Goal: Task Accomplishment & Management: Use online tool/utility

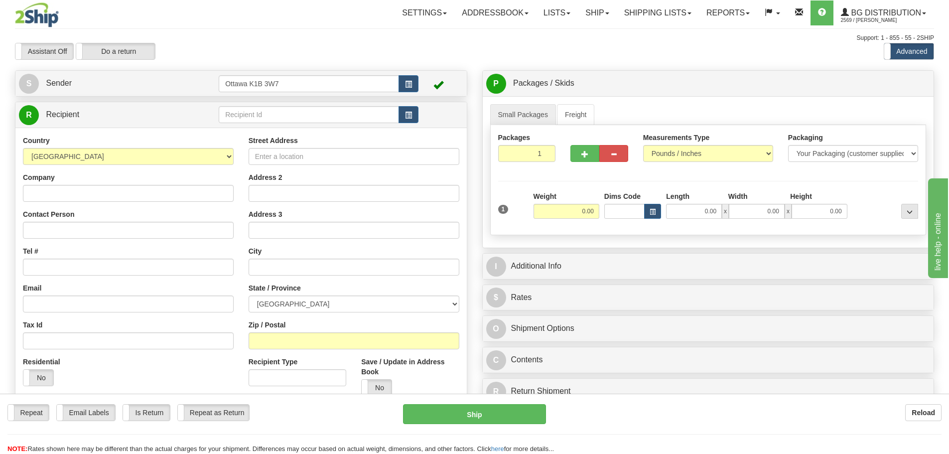
click at [361, 46] on div "Assistant On Assistant Off Do a return Do a return" at bounding box center [201, 51] width 389 height 17
click at [266, 101] on div "Create a label for the return Create Pickup Without Label S Sender Ottawa K1B 3…" at bounding box center [240, 292] width 467 height 445
click at [260, 115] on input "text" at bounding box center [309, 114] width 180 height 17
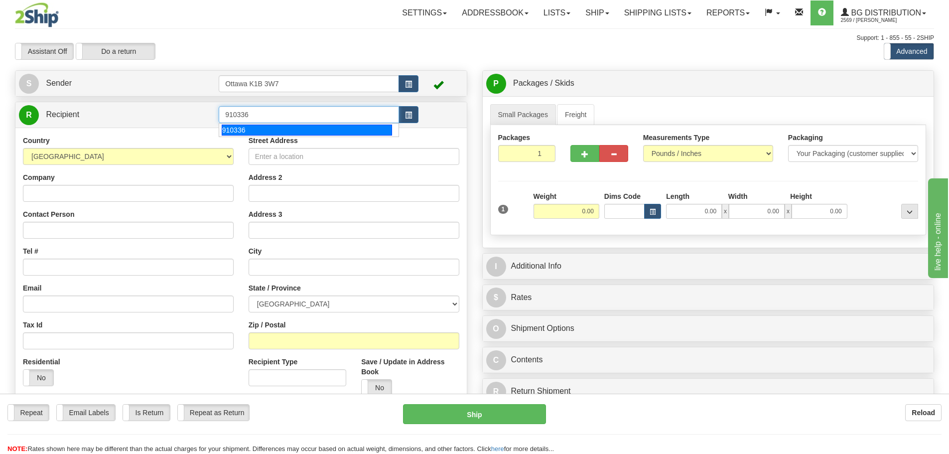
click at [276, 134] on div "910336" at bounding box center [307, 129] width 171 height 11
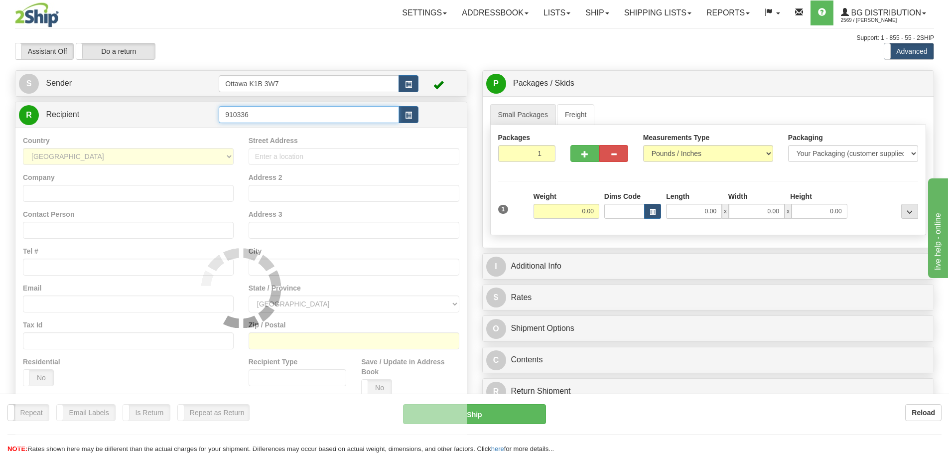
type input "910336"
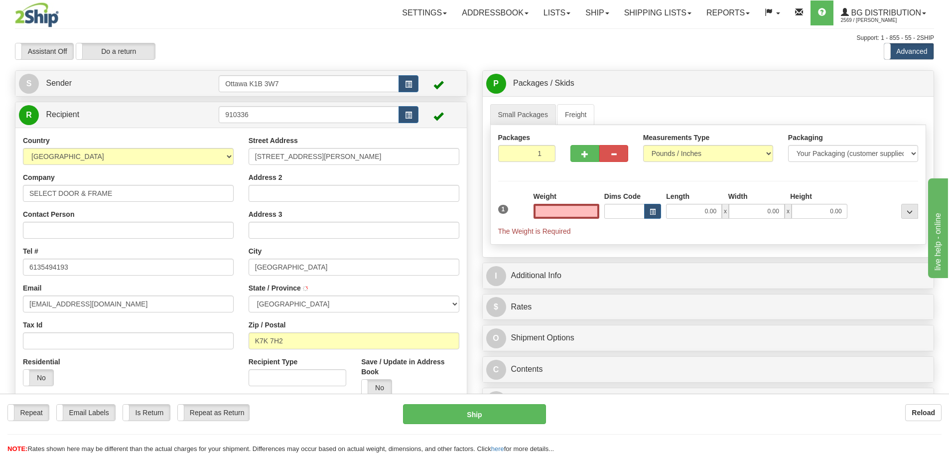
type input "0.00"
click at [311, 52] on div "Assistant On Assistant Off Do a return Do a return" at bounding box center [201, 51] width 389 height 17
click at [389, 71] on div "S Sender Ottawa K1B 3W7" at bounding box center [240, 83] width 451 height 25
click at [545, 206] on input "0.00" at bounding box center [566, 211] width 66 height 15
type input "0.00"
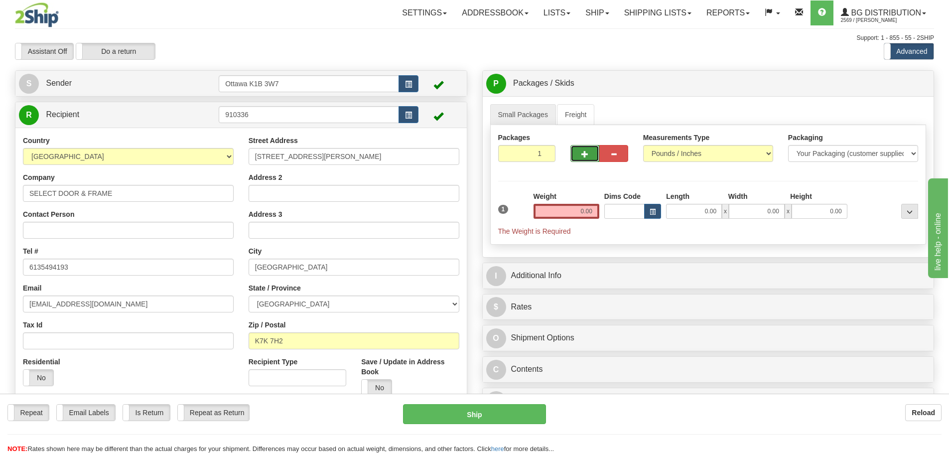
click at [589, 157] on button "button" at bounding box center [584, 153] width 29 height 17
type input "2"
click at [566, 214] on input "0.00" at bounding box center [566, 211] width 66 height 15
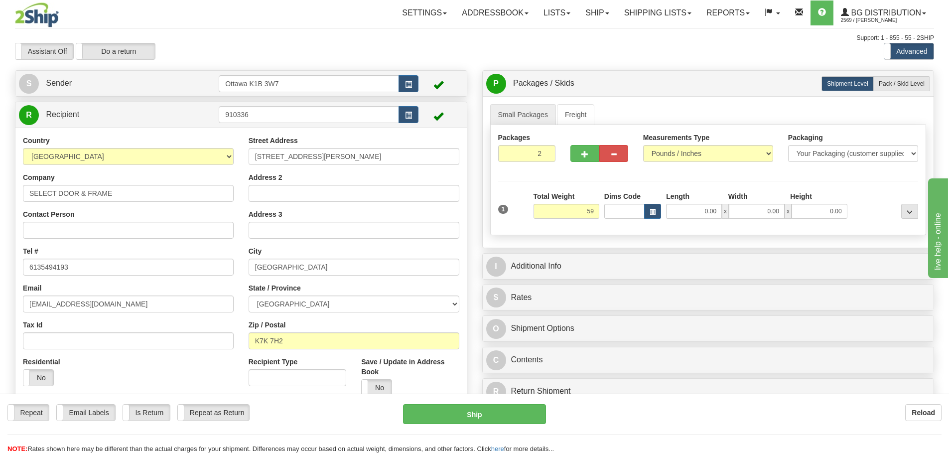
type input "59.00"
click at [583, 44] on div "Assistant On Assistant Off Do a return Do a return Previous Next Standard Advan…" at bounding box center [474, 51] width 934 height 17
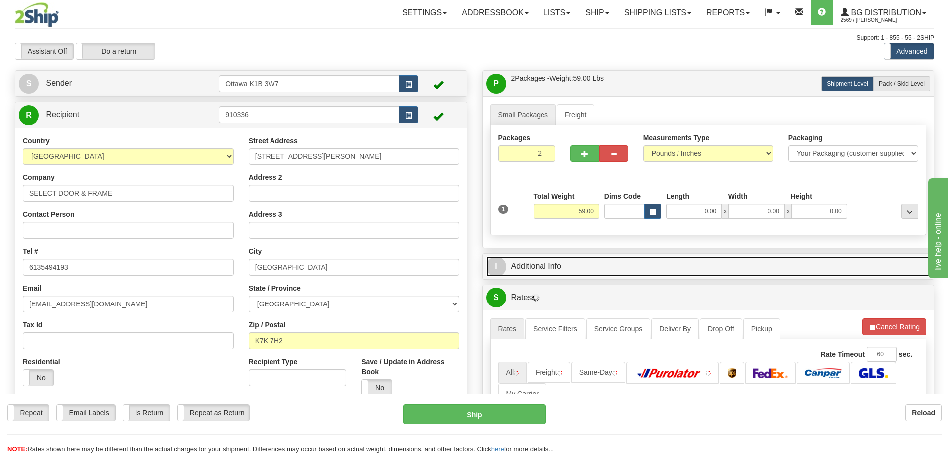
click at [544, 266] on link "I Additional Info" at bounding box center [708, 266] width 444 height 20
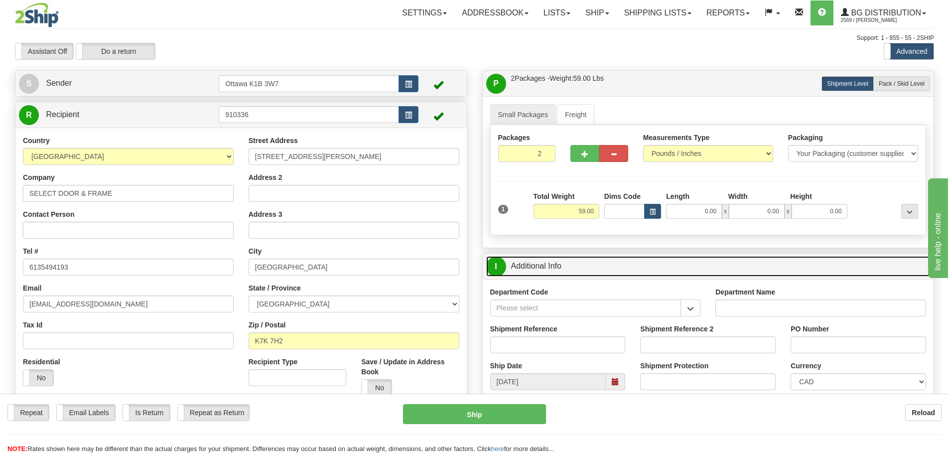
scroll to position [100, 0]
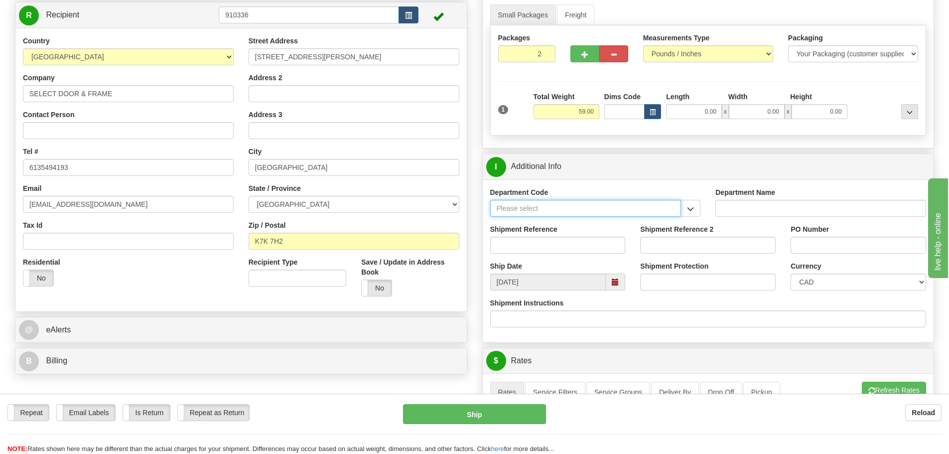
click at [592, 213] on input "Department Code" at bounding box center [585, 208] width 191 height 17
click at [683, 211] on button "button" at bounding box center [690, 208] width 20 height 17
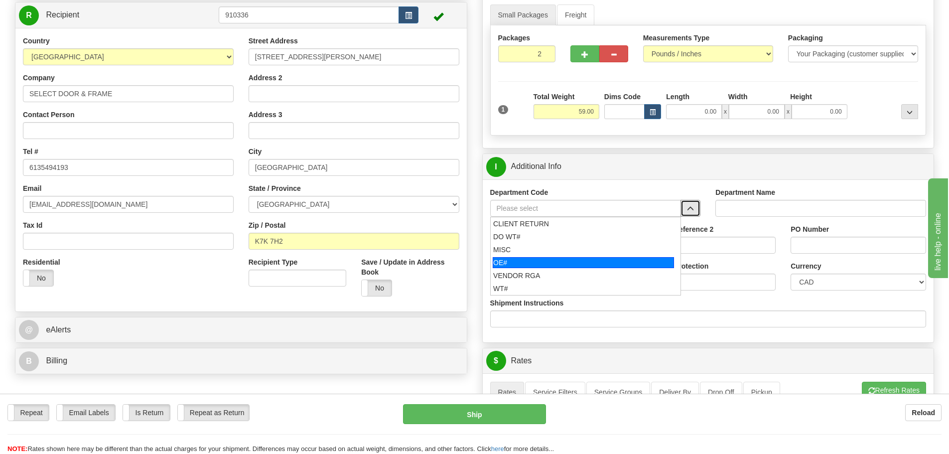
click at [507, 258] on div "OE#" at bounding box center [582, 262] width 181 height 11
type input "OE#"
type input "ORDERS"
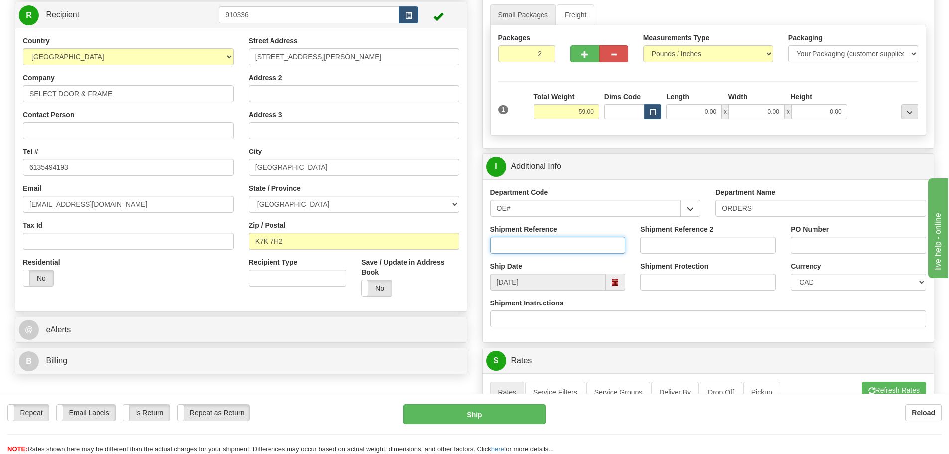
click at [536, 240] on input "Shipment Reference" at bounding box center [557, 245] width 135 height 17
drag, startPoint x: 536, startPoint y: 240, endPoint x: 526, endPoint y: 249, distance: 13.1
click at [526, 250] on input "Shipment Reference" at bounding box center [557, 245] width 135 height 17
type input "10202747-00"
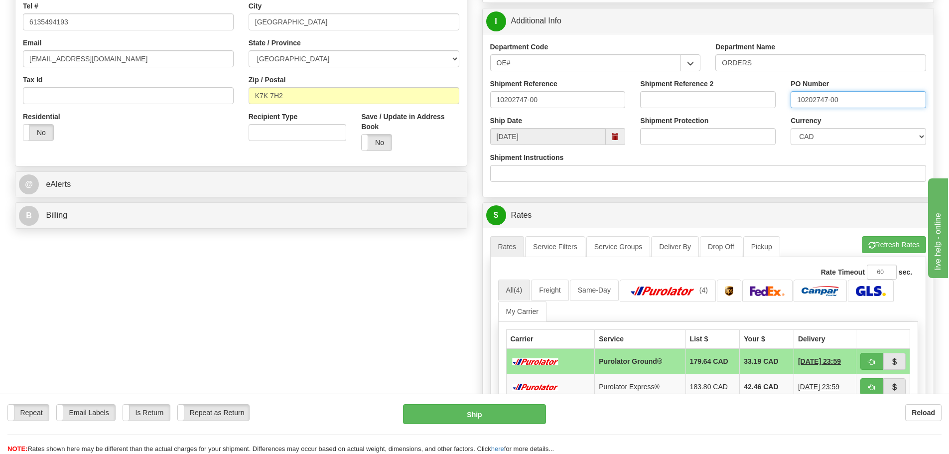
scroll to position [249, 0]
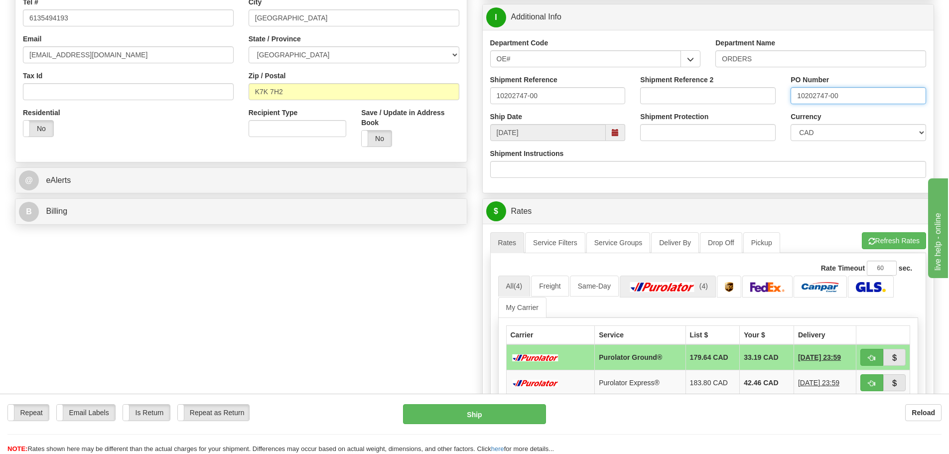
type input "10202747-00"
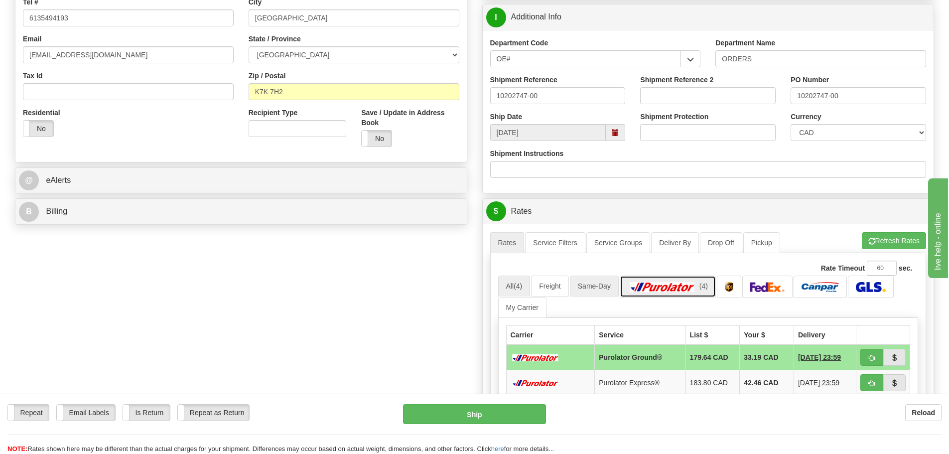
drag, startPoint x: 680, startPoint y: 291, endPoint x: 578, endPoint y: 291, distance: 102.1
click at [680, 291] on img at bounding box center [662, 287] width 70 height 10
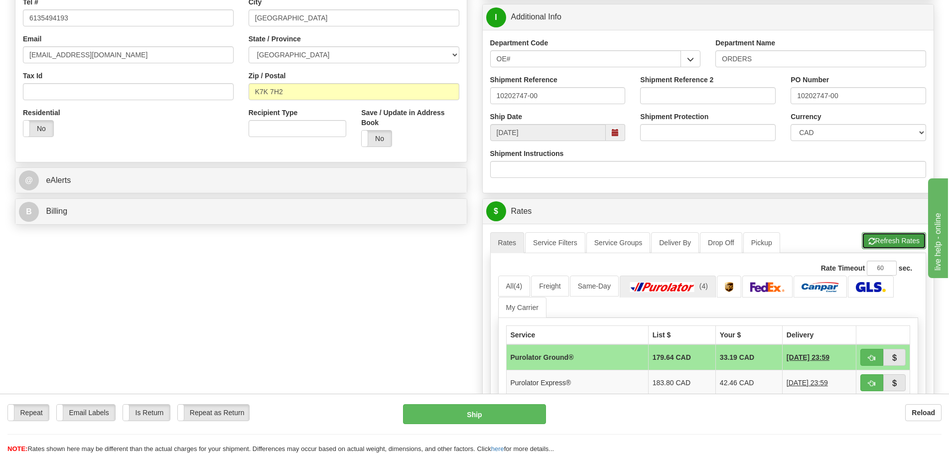
click at [891, 247] on button "Refresh Rates" at bounding box center [893, 240] width 64 height 17
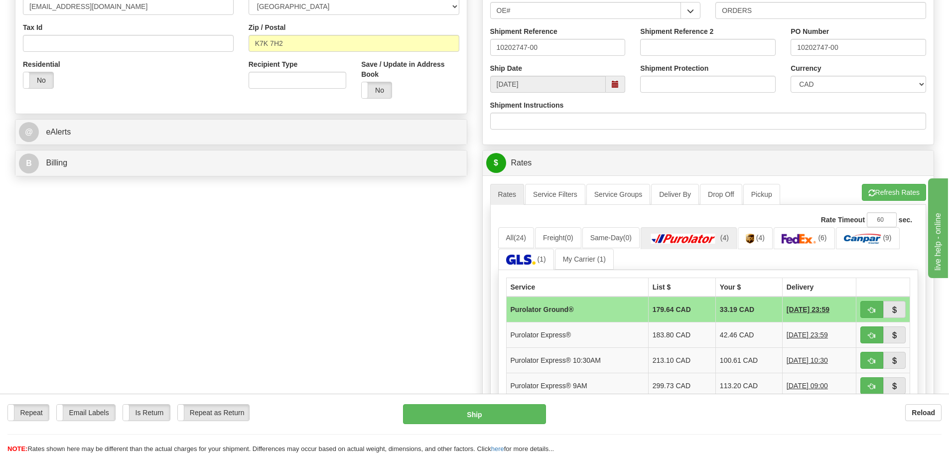
scroll to position [349, 0]
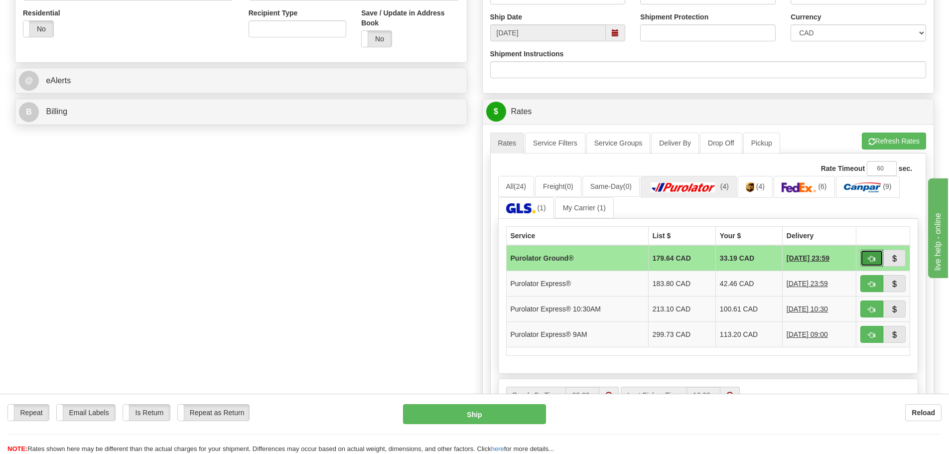
click at [871, 255] on span "button" at bounding box center [871, 258] width 7 height 6
type input "260"
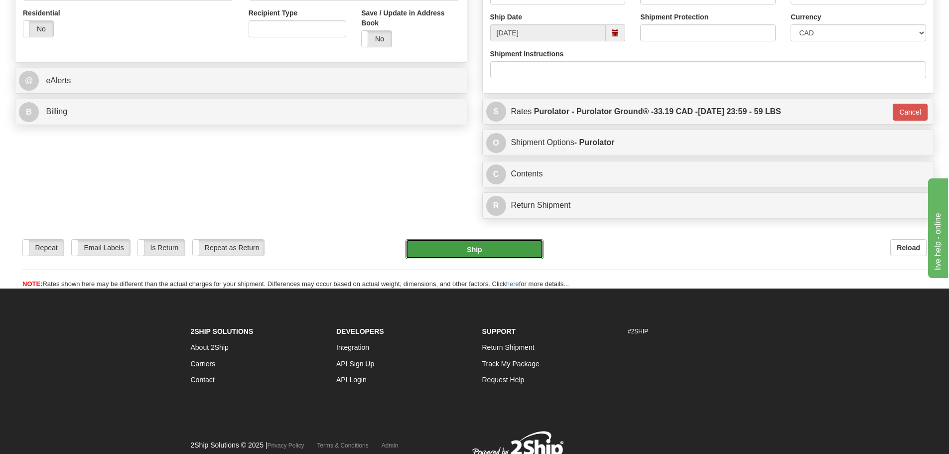
click at [492, 255] on button "Ship" at bounding box center [474, 249] width 138 height 20
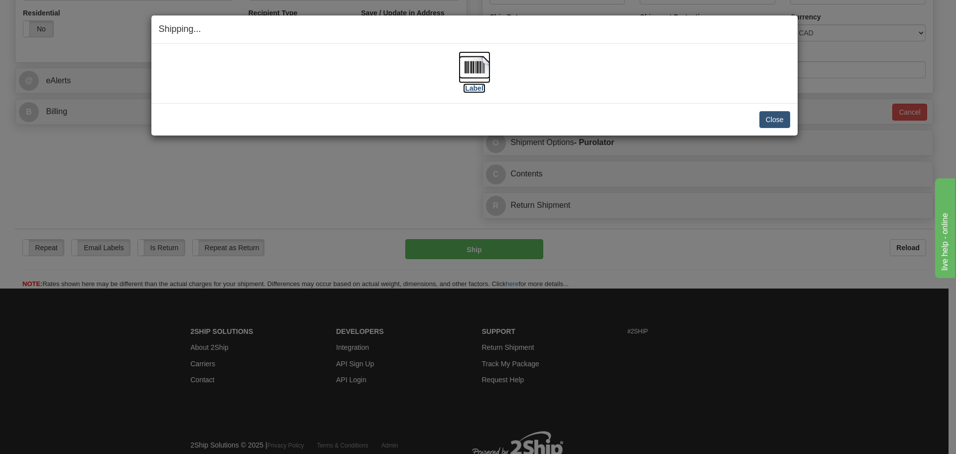
click at [474, 72] on img at bounding box center [475, 67] width 32 height 32
click at [768, 113] on button "Close" at bounding box center [774, 119] width 31 height 17
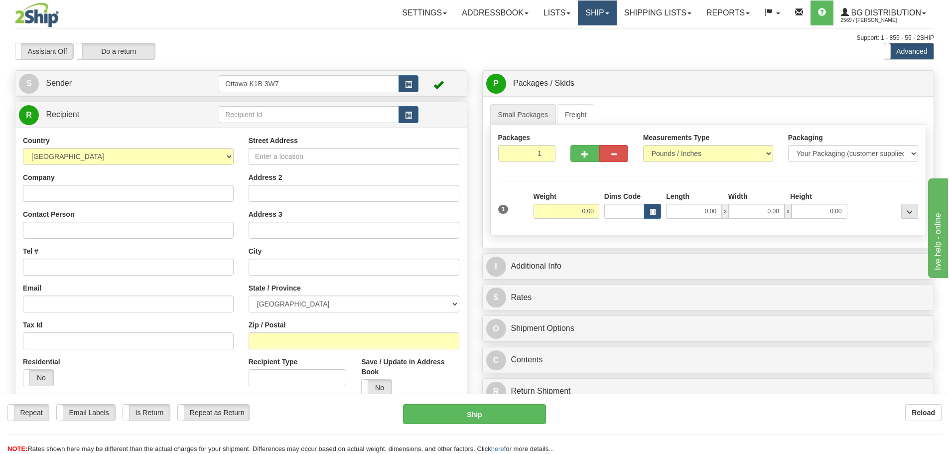
click at [580, 10] on link "Ship" at bounding box center [597, 12] width 38 height 25
click at [624, 7] on link "Shipping lists" at bounding box center [657, 12] width 82 height 25
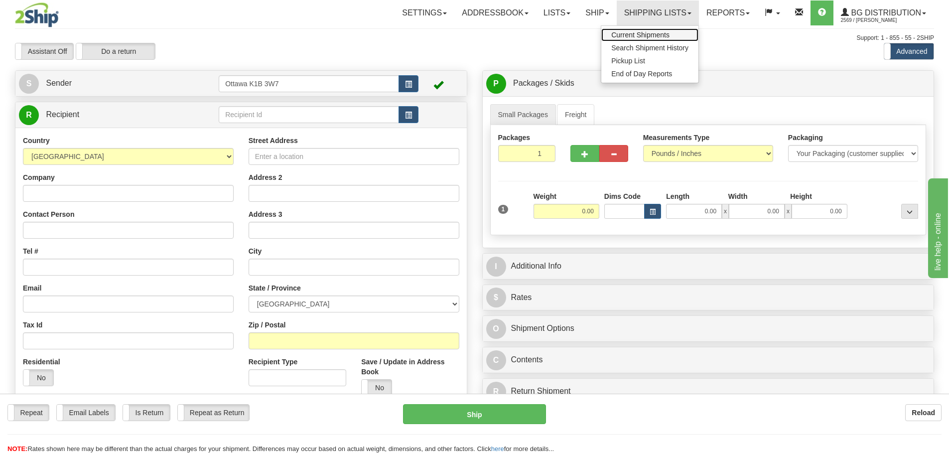
click at [637, 37] on span "Current Shipments" at bounding box center [640, 35] width 58 height 8
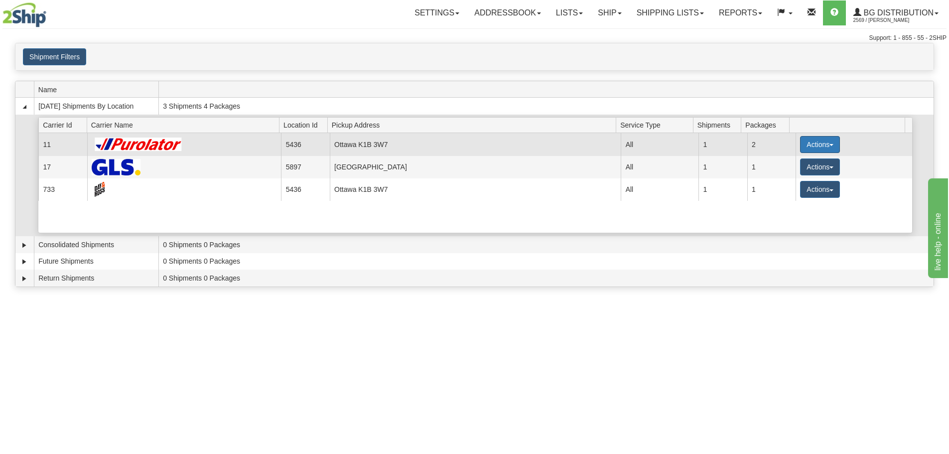
click at [823, 143] on button "Actions" at bounding box center [820, 144] width 40 height 17
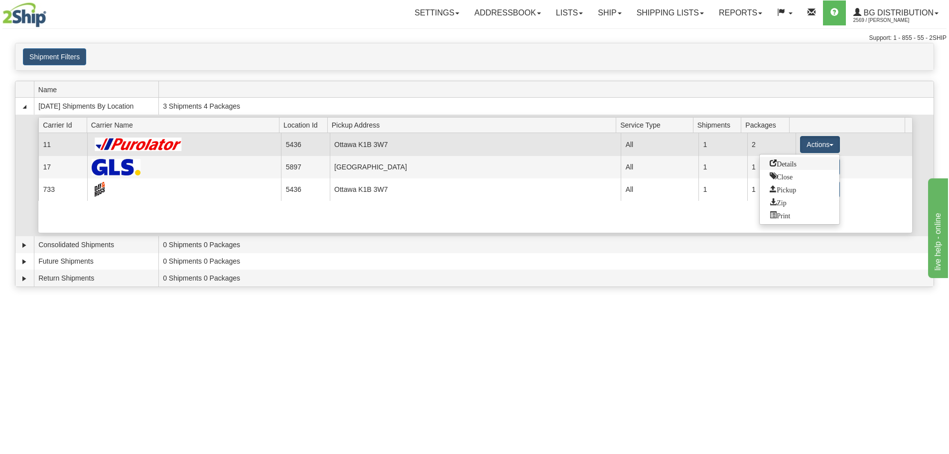
click at [794, 165] on span "Details" at bounding box center [782, 162] width 27 height 7
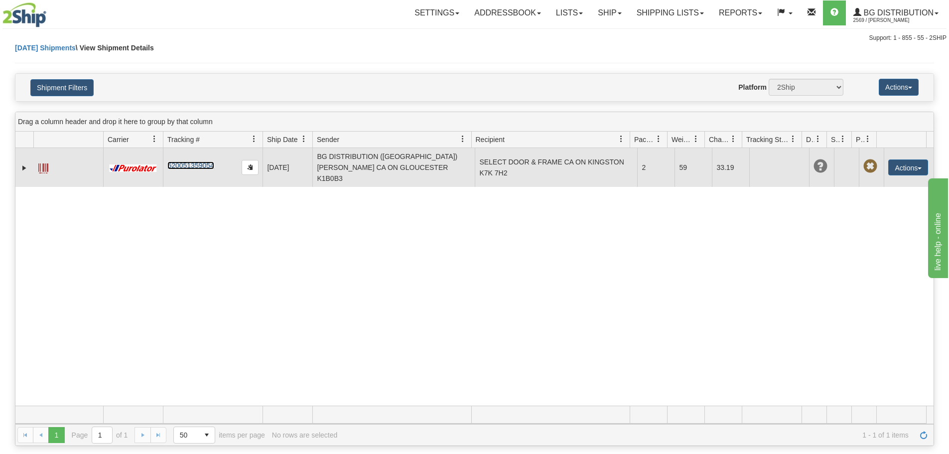
click at [193, 161] on link "520051359054" at bounding box center [190, 165] width 46 height 8
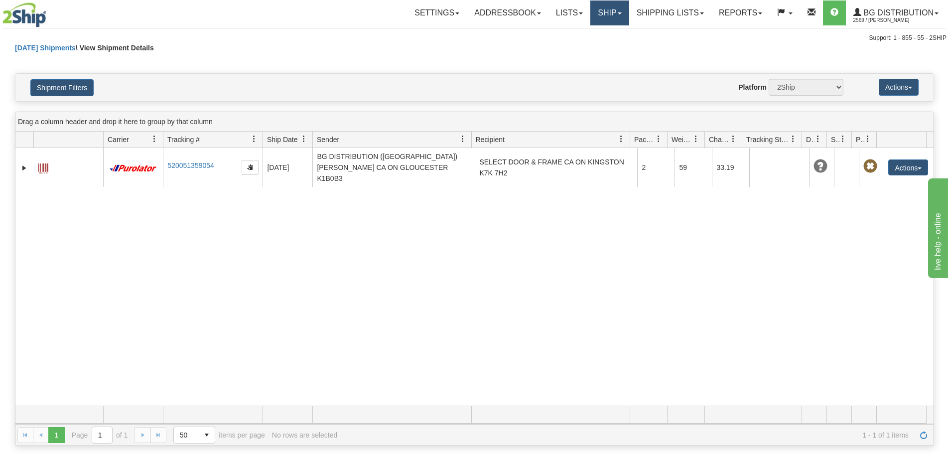
drag, startPoint x: 599, startPoint y: 19, endPoint x: 598, endPoint y: 31, distance: 12.5
click at [599, 19] on link "Ship" at bounding box center [609, 12] width 38 height 25
click at [598, 32] on link "Ship Screen" at bounding box center [589, 34] width 79 height 13
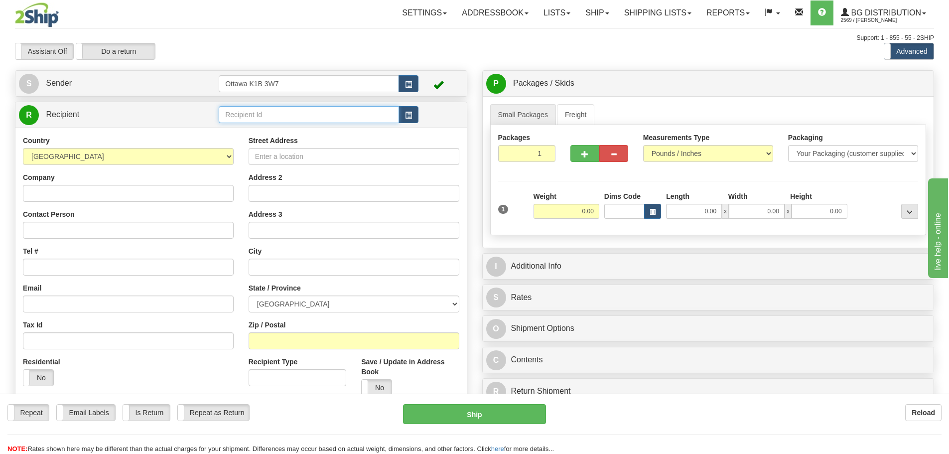
click at [250, 121] on input "text" at bounding box center [309, 114] width 180 height 17
click at [352, 127] on div "910331" at bounding box center [307, 129] width 171 height 11
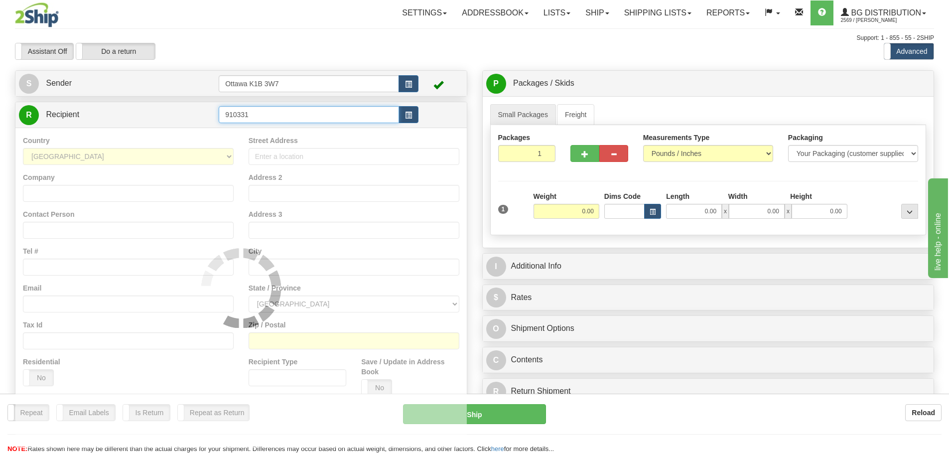
type input "910331"
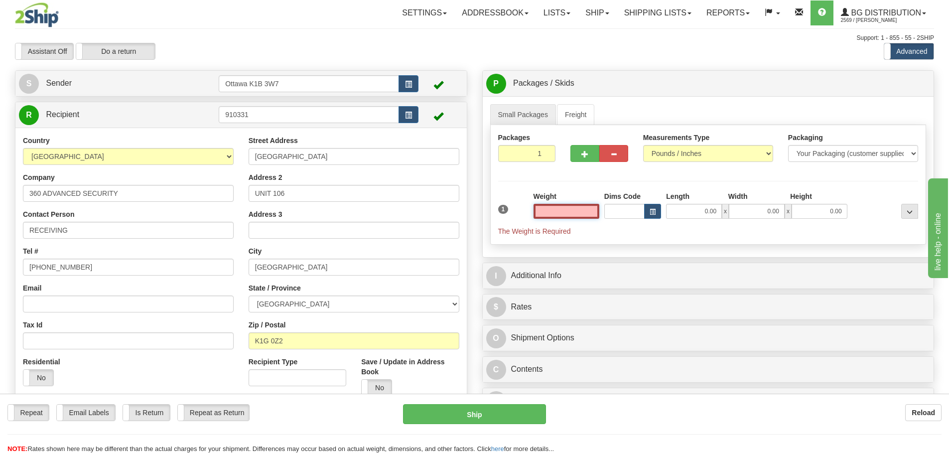
click at [544, 210] on input "text" at bounding box center [566, 211] width 66 height 15
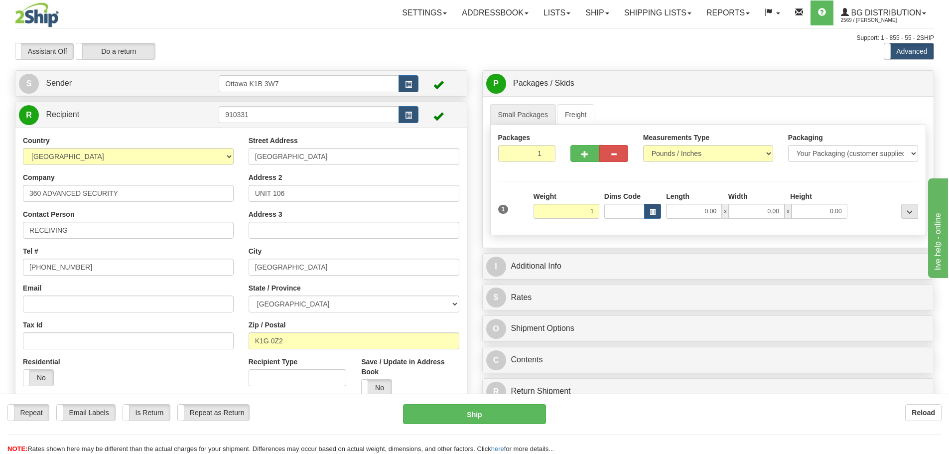
type input "1.00"
click at [507, 179] on div "Packages 1 1 Measurements Type" at bounding box center [708, 180] width 436 height 110
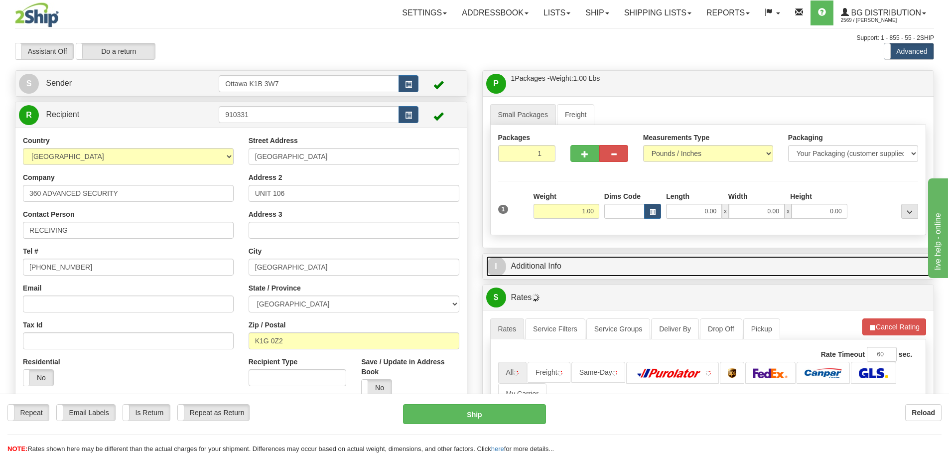
click at [529, 262] on link "I Additional Info" at bounding box center [708, 266] width 444 height 20
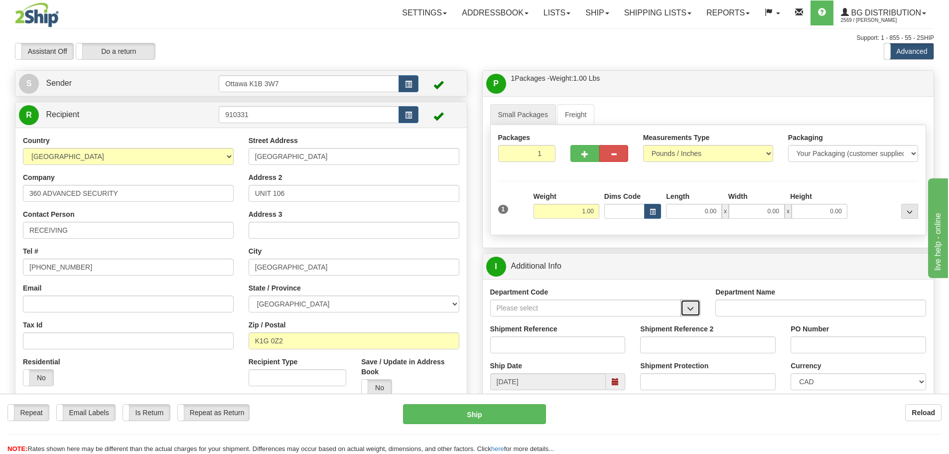
click at [692, 308] on span "button" at bounding box center [690, 308] width 7 height 6
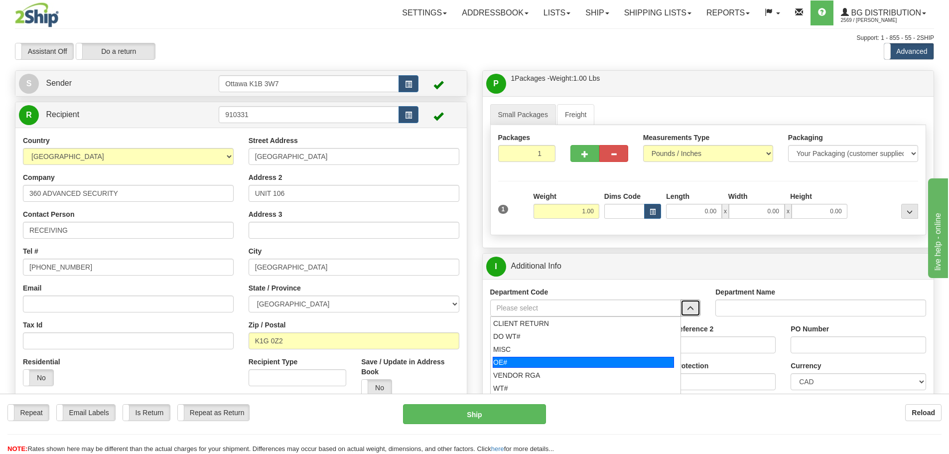
click at [517, 364] on div "OE#" at bounding box center [582, 361] width 181 height 11
type input "OE#"
type input "ORDERS"
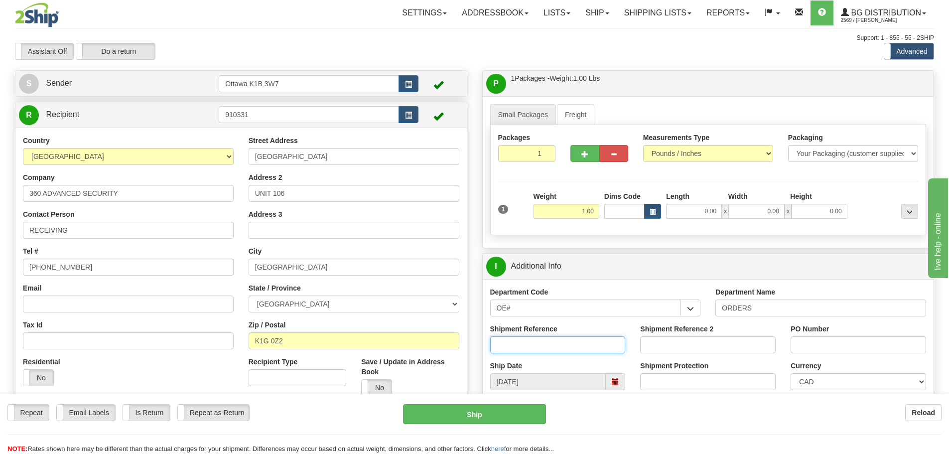
click at [523, 339] on input "Shipment Reference" at bounding box center [557, 344] width 135 height 17
type input "10204157-00"
type input "1"
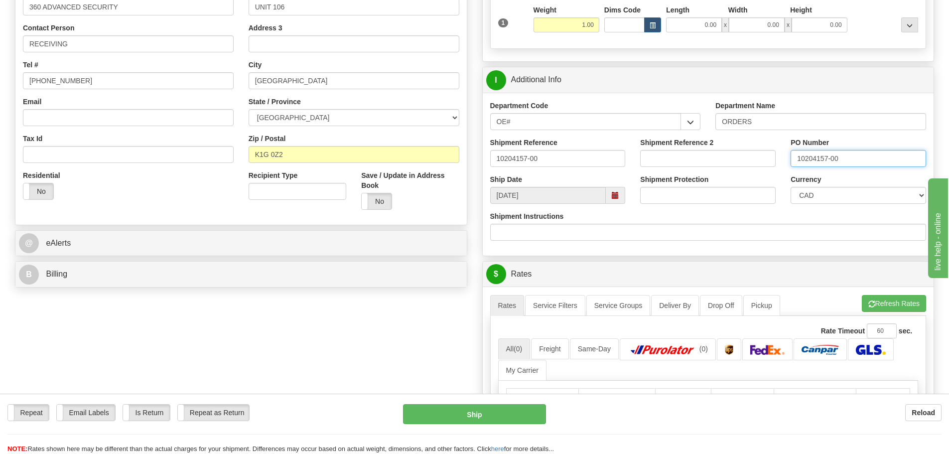
scroll to position [249, 0]
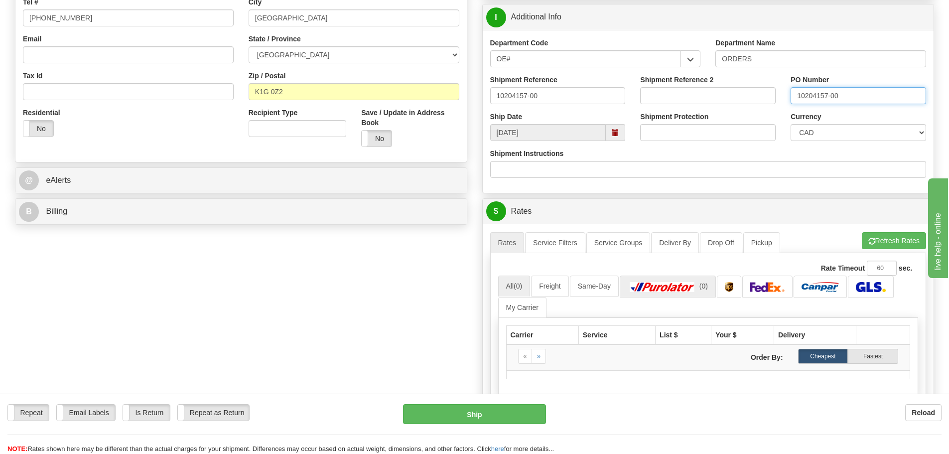
type input "10204157-00"
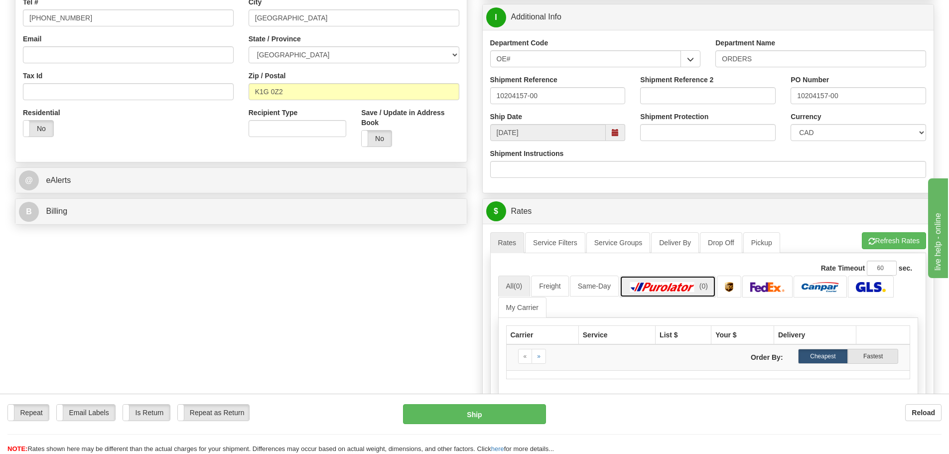
click at [673, 292] on link "(0)" at bounding box center [667, 285] width 96 height 21
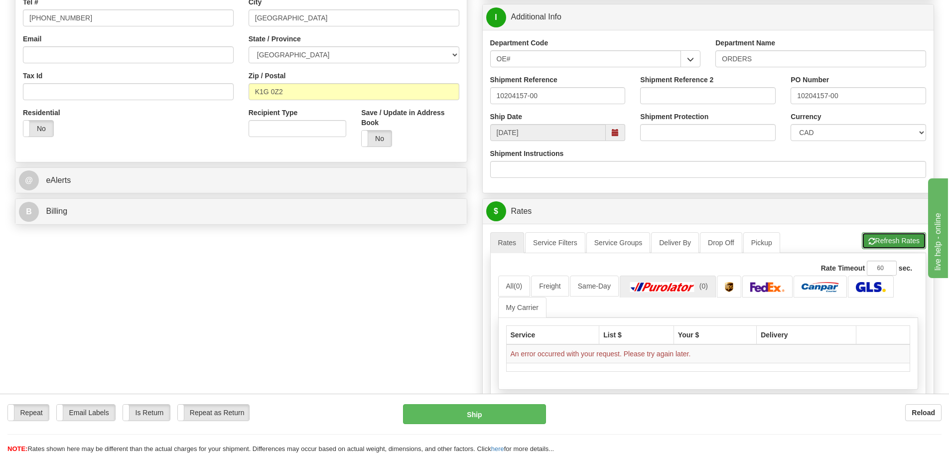
click at [877, 233] on button "Refresh Rates" at bounding box center [893, 240] width 64 height 17
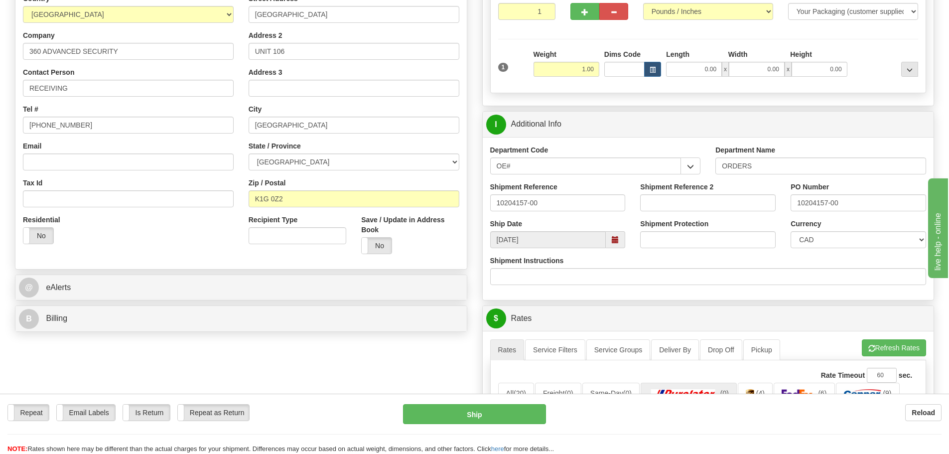
scroll to position [299, 0]
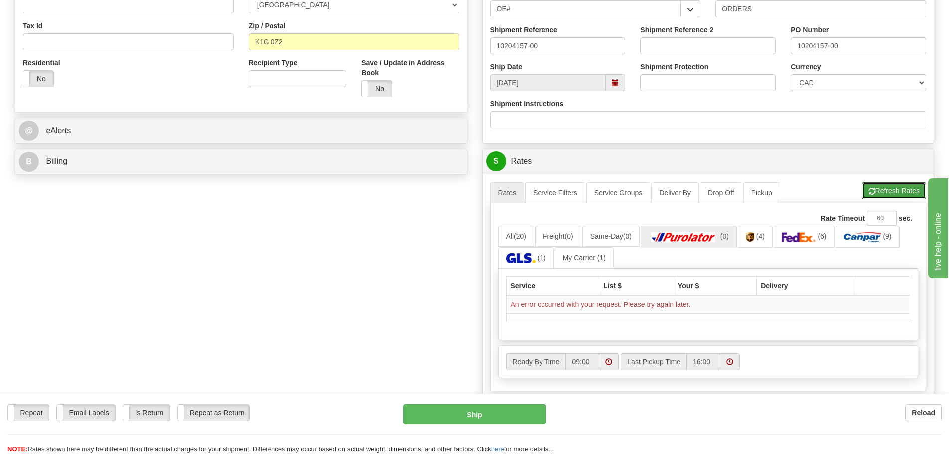
click at [873, 196] on button "Refresh Rates" at bounding box center [893, 190] width 64 height 17
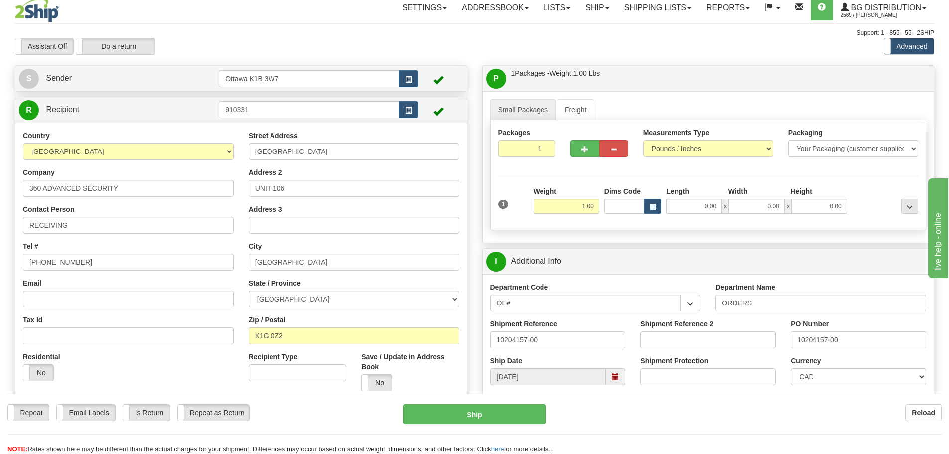
scroll to position [0, 0]
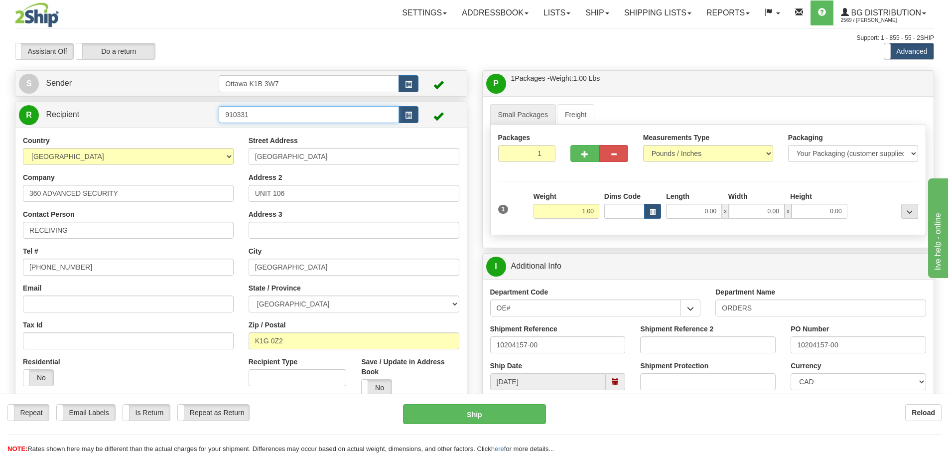
click at [292, 122] on input "910331" at bounding box center [309, 114] width 180 height 17
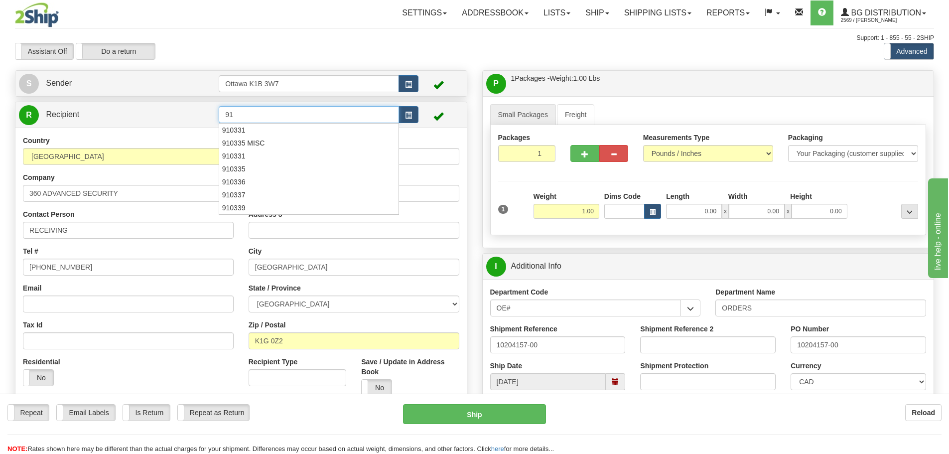
type input "9"
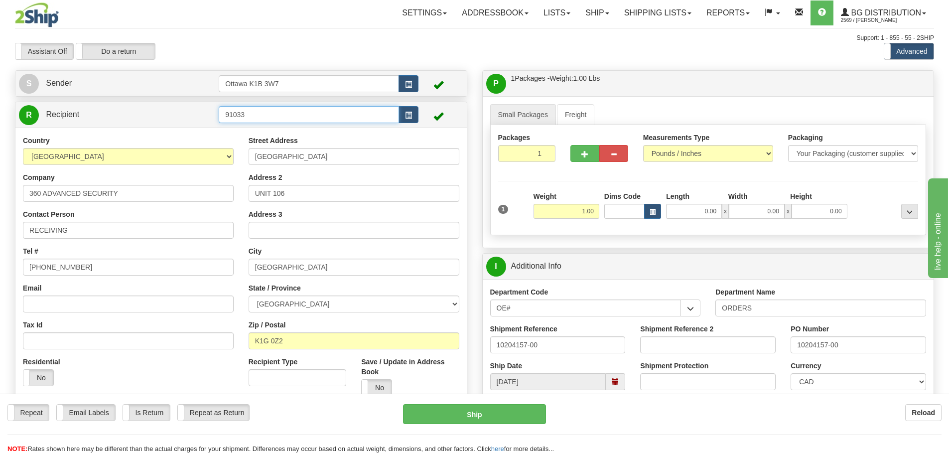
type input "910331"
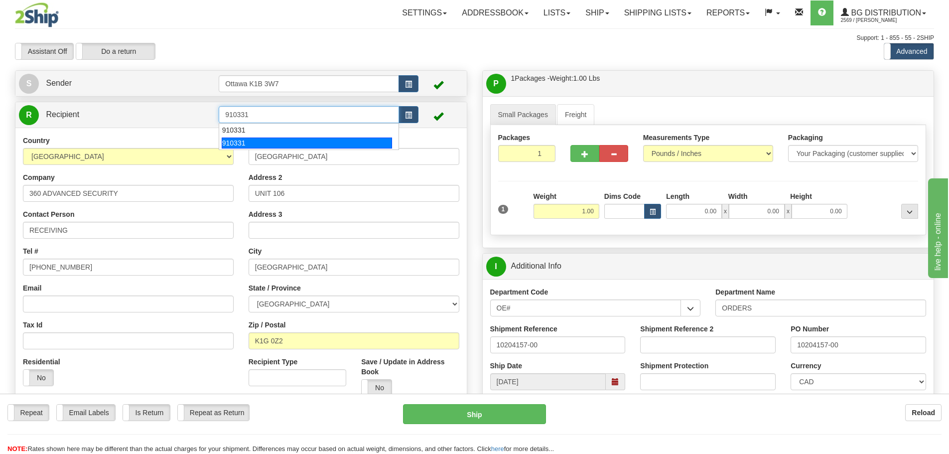
click at [266, 137] on div "910331" at bounding box center [307, 142] width 171 height 11
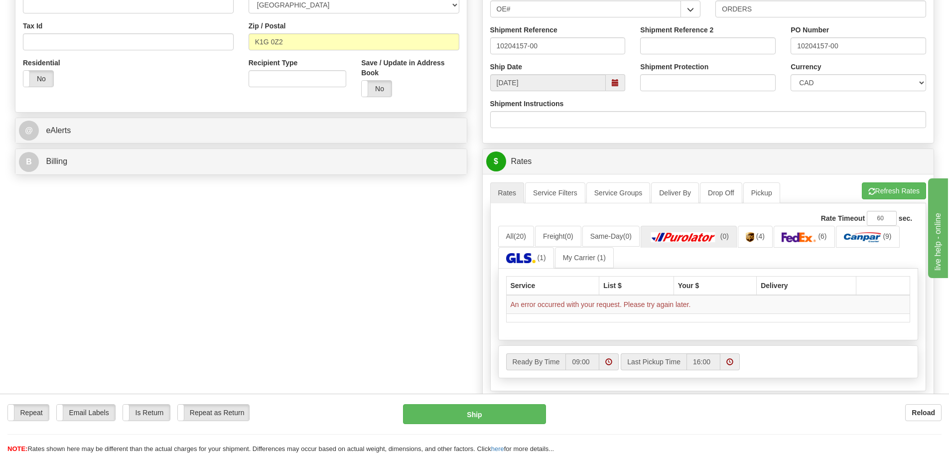
scroll to position [249, 0]
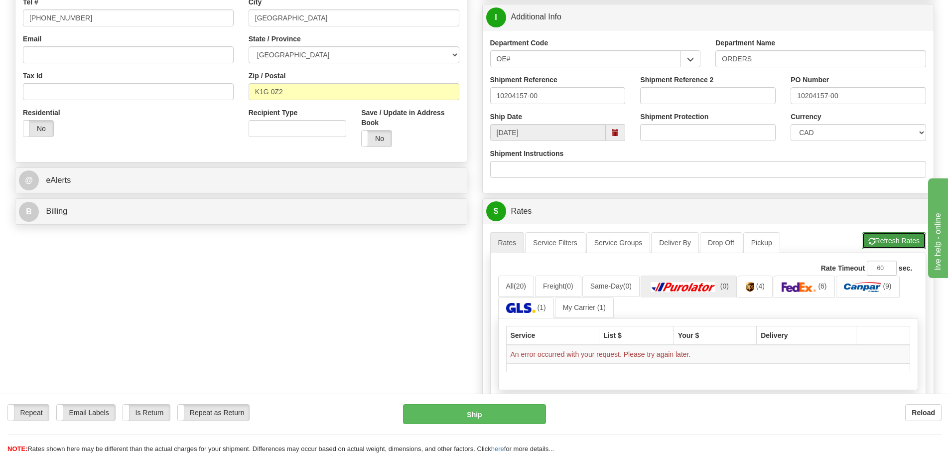
click at [882, 245] on button "Refresh Rates" at bounding box center [893, 240] width 64 height 17
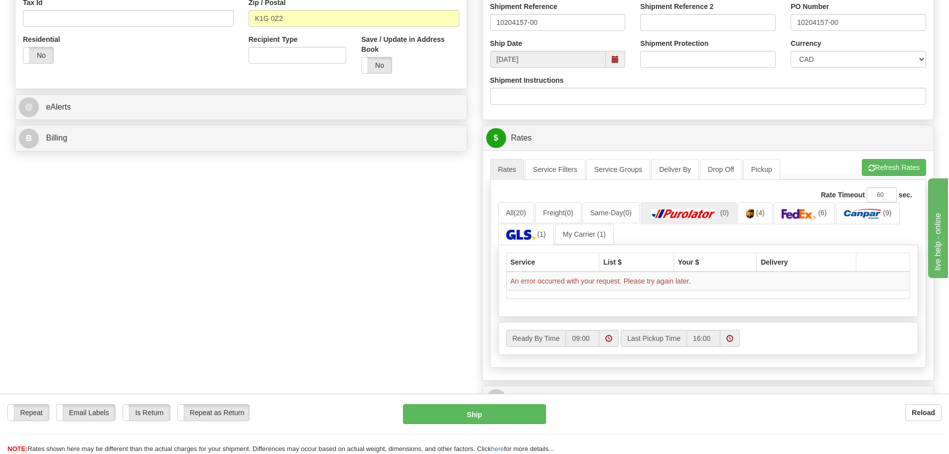
scroll to position [349, 0]
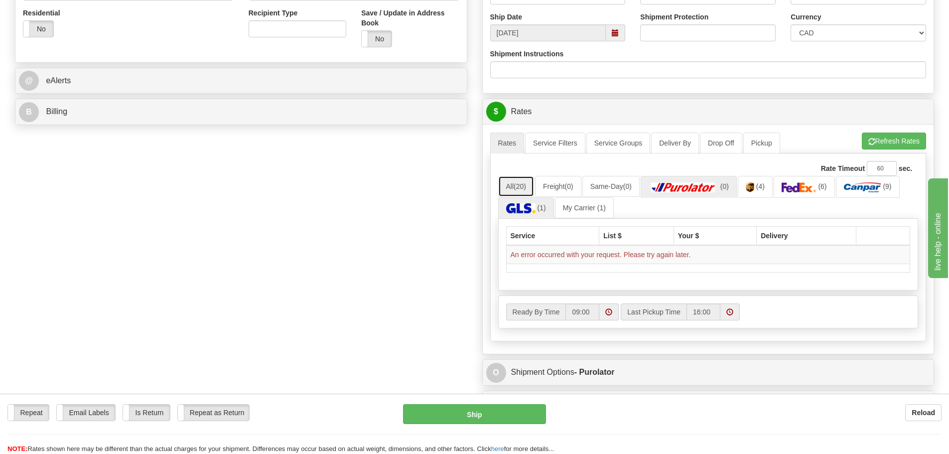
drag, startPoint x: 532, startPoint y: 190, endPoint x: 502, endPoint y: 205, distance: 33.6
click at [532, 190] on link "All (20)" at bounding box center [516, 186] width 36 height 21
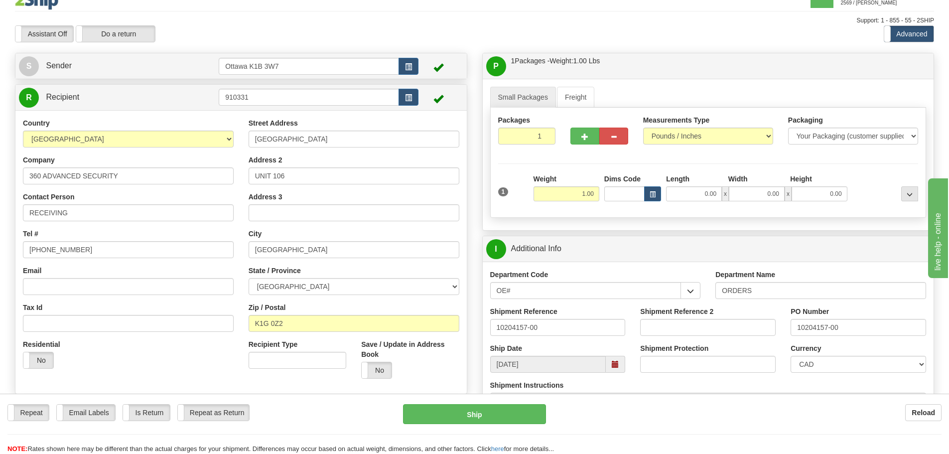
scroll to position [0, 0]
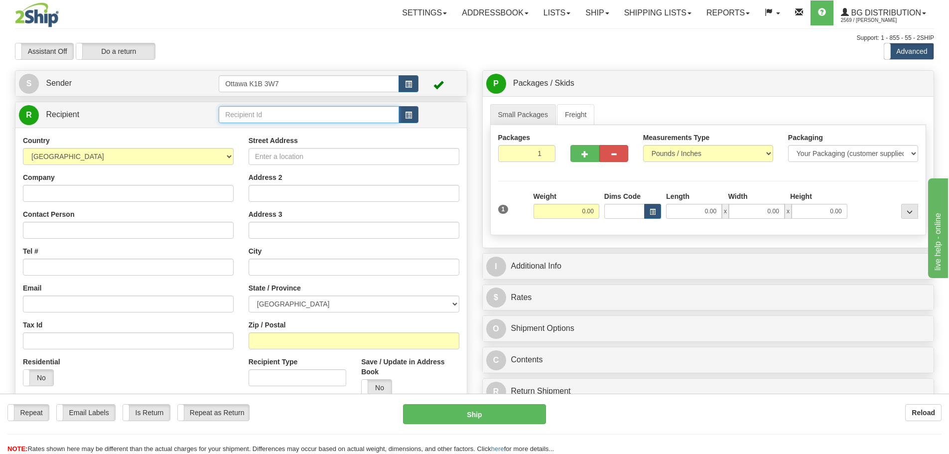
click at [290, 122] on input "text" at bounding box center [309, 114] width 180 height 17
click at [292, 126] on div "910331" at bounding box center [307, 129] width 171 height 11
type input "910331"
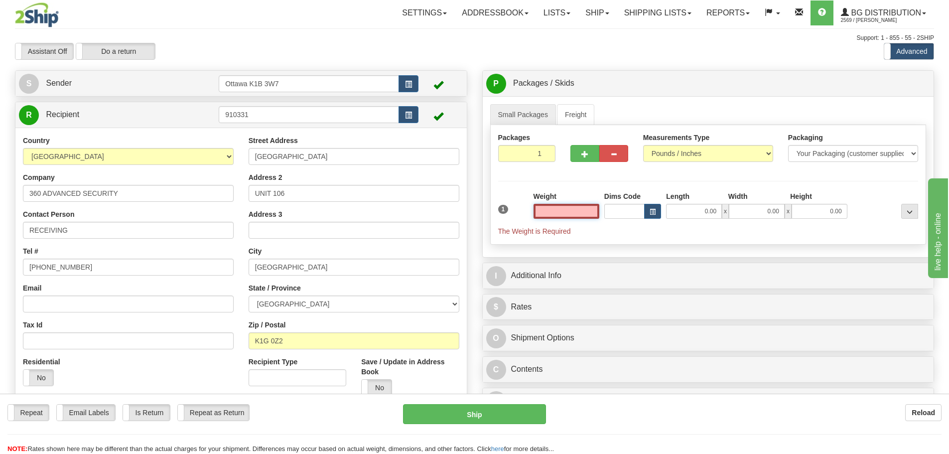
click at [557, 215] on input "text" at bounding box center [566, 211] width 66 height 15
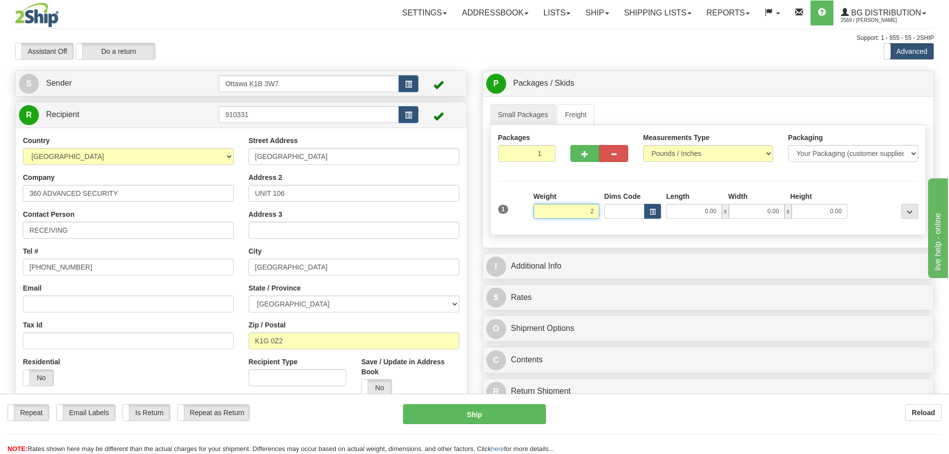
click button "Delete" at bounding box center [0, 0] width 0 height 0
type input "2.00"
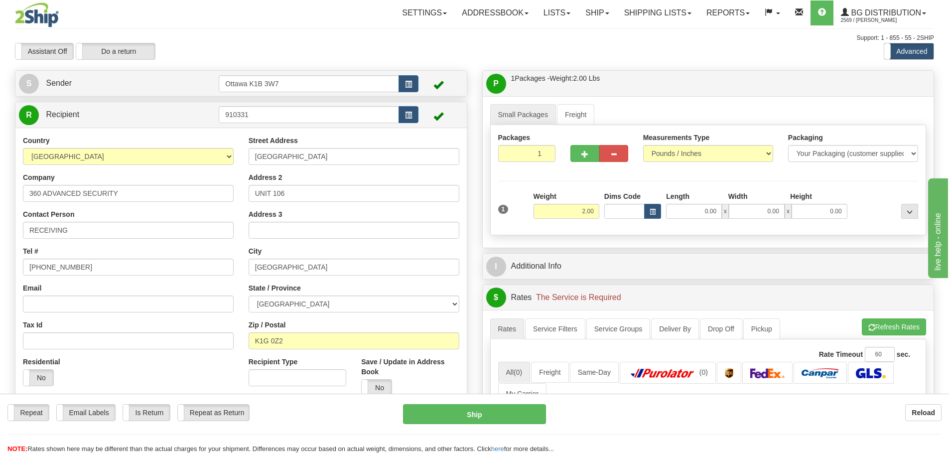
click at [481, 198] on div "P Packages / Skids 1 Packages - Weight: 2.00 Lbs 1 Skids - Weight: NaN Lbs Ship…" at bounding box center [707, 357] width 467 height 575
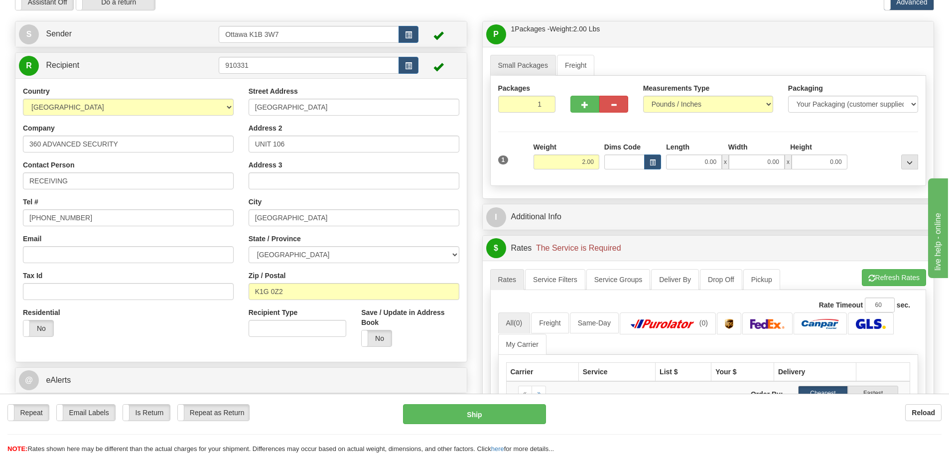
scroll to position [50, 0]
click at [916, 277] on button "Refresh Rates" at bounding box center [893, 276] width 64 height 17
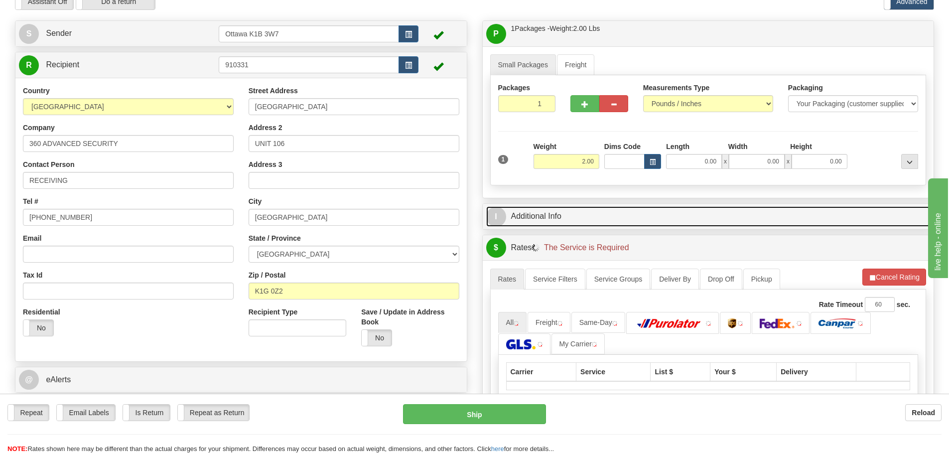
click at [538, 210] on link "I Additional Info" at bounding box center [708, 216] width 444 height 20
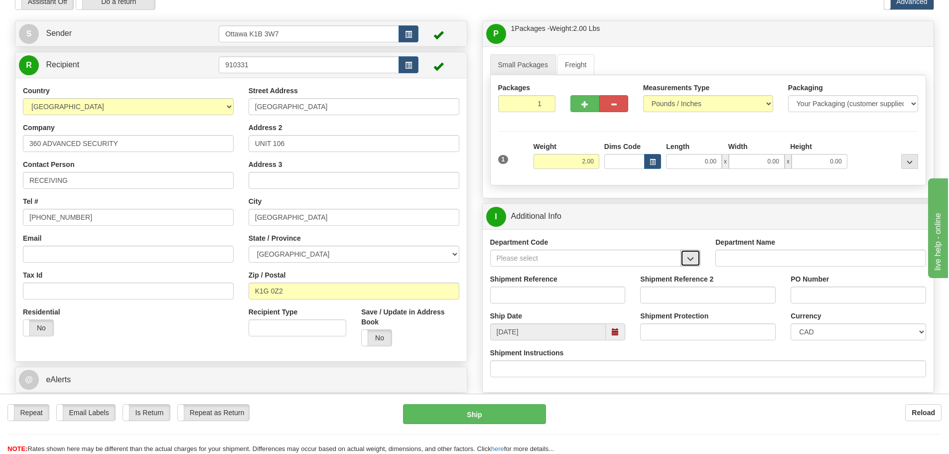
click at [685, 258] on button "button" at bounding box center [690, 257] width 20 height 17
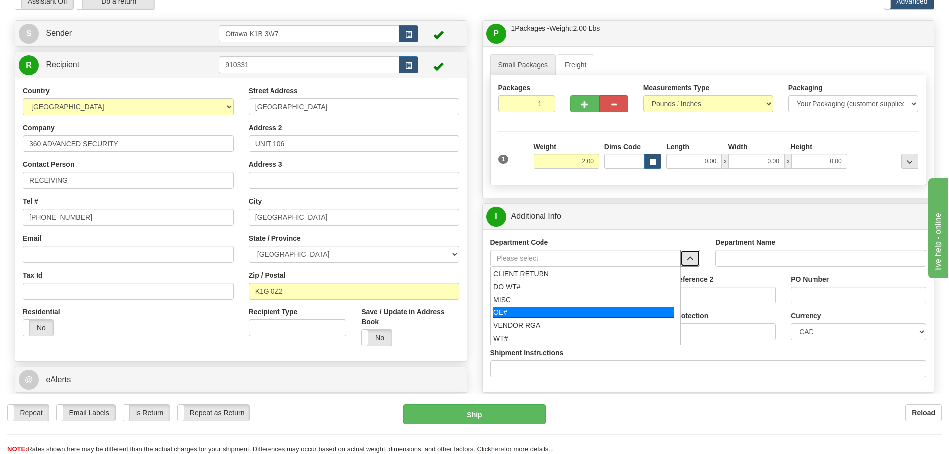
click at [520, 312] on div "OE#" at bounding box center [582, 312] width 181 height 11
type input "OE#"
type input "ORDERS"
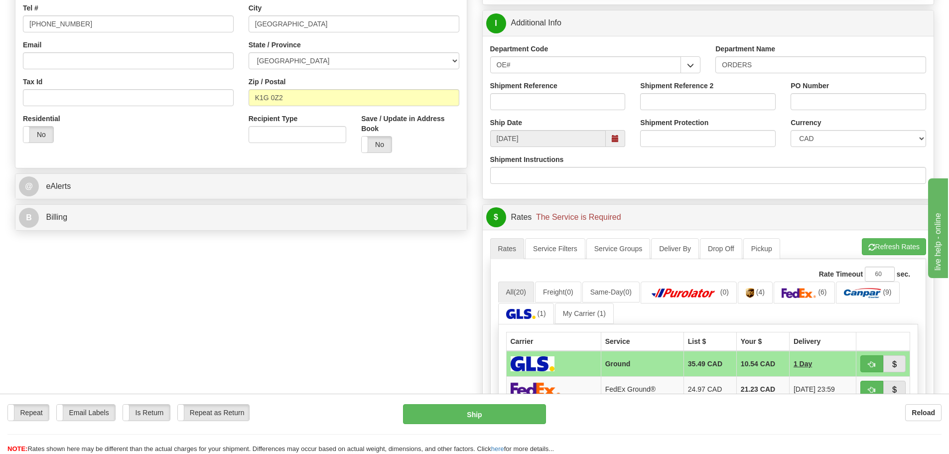
scroll to position [349, 0]
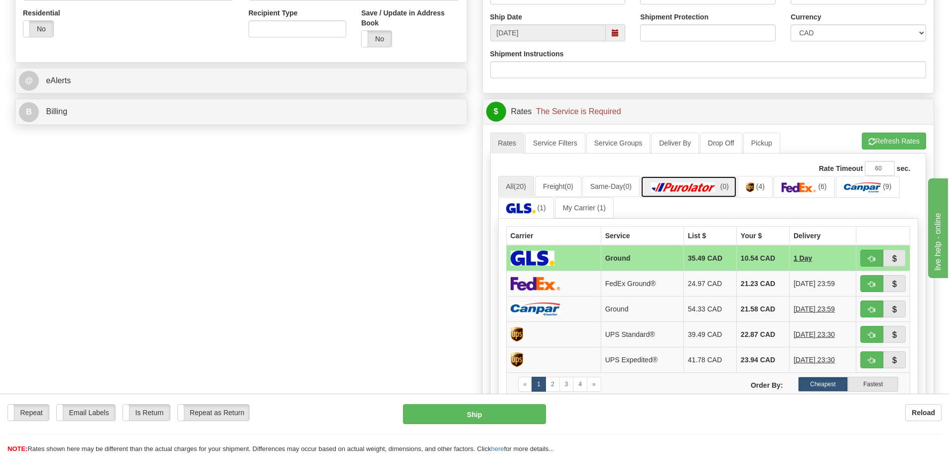
click at [715, 189] on img at bounding box center [683, 187] width 70 height 10
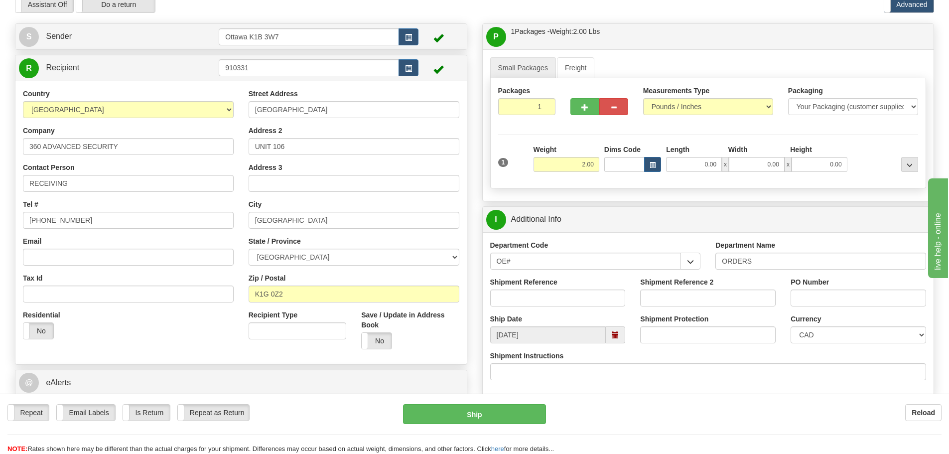
scroll to position [0, 0]
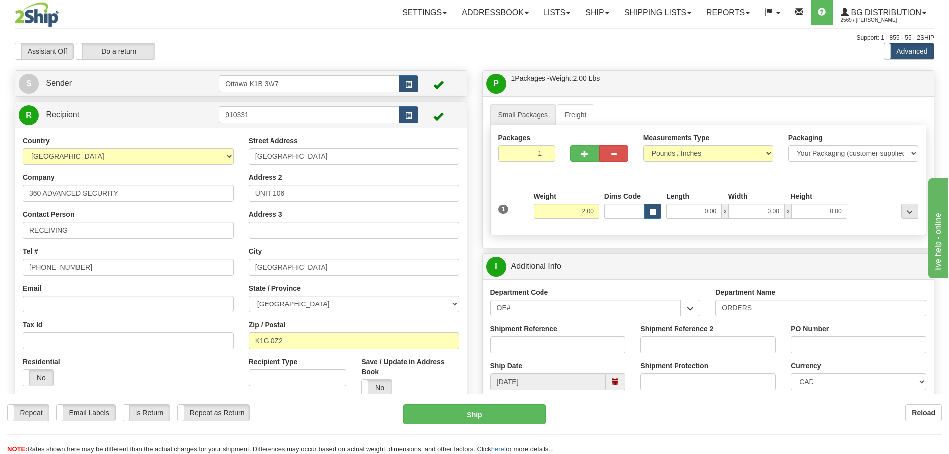
click at [266, 39] on div "Support: 1 - 855 - 55 - 2SHIP" at bounding box center [474, 38] width 919 height 8
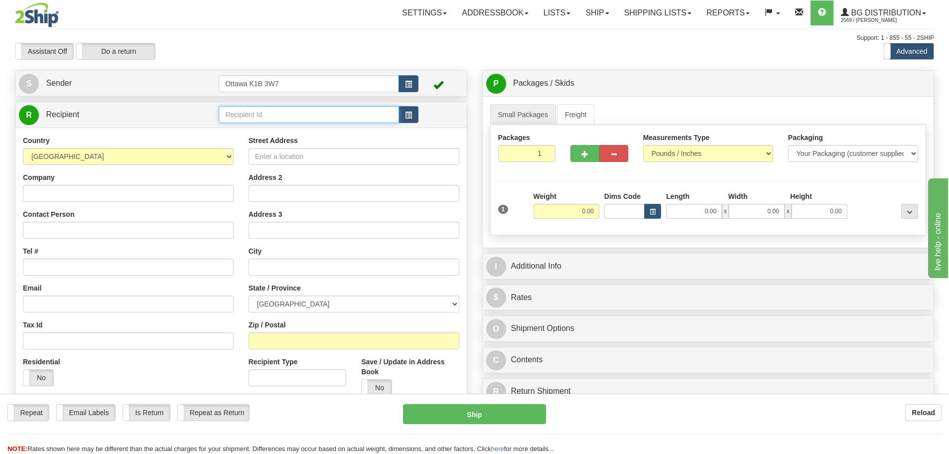
click at [279, 113] on input "text" at bounding box center [309, 114] width 180 height 17
type input "5554"
click button "Delete" at bounding box center [0, 0] width 0 height 0
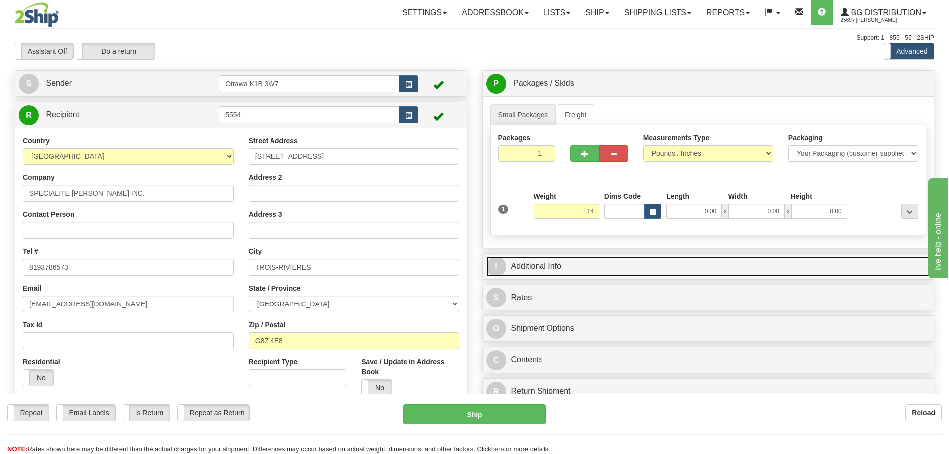
type input "14.00"
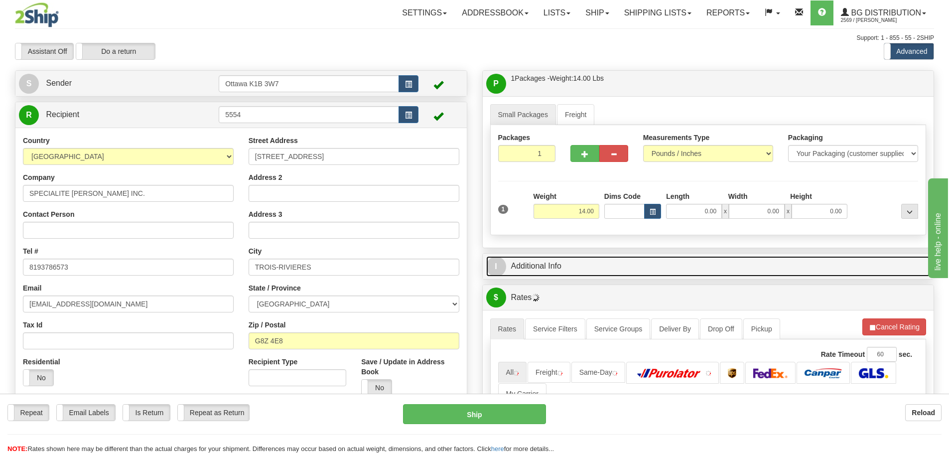
click at [662, 262] on link "I Additional Info" at bounding box center [708, 266] width 444 height 20
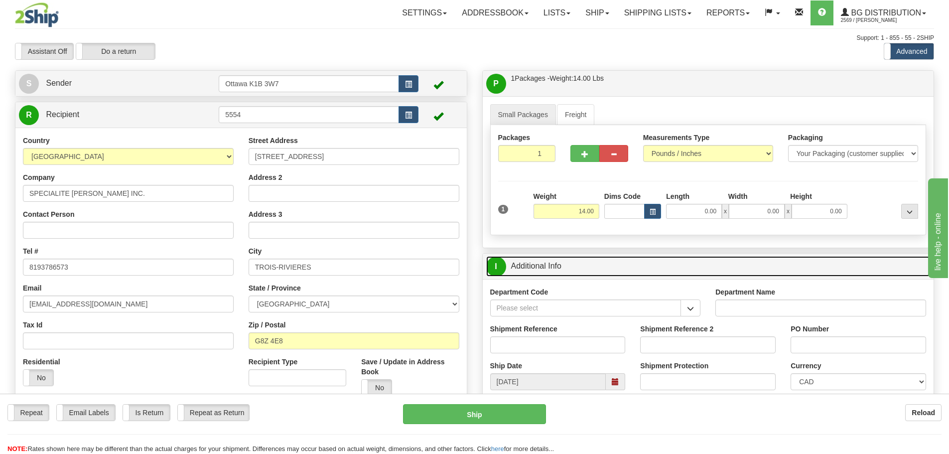
scroll to position [50, 0]
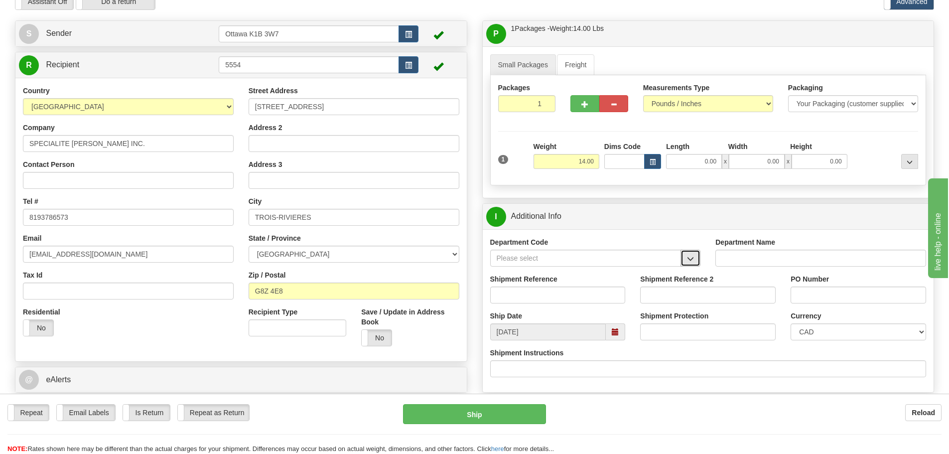
click at [696, 256] on button "button" at bounding box center [690, 257] width 20 height 17
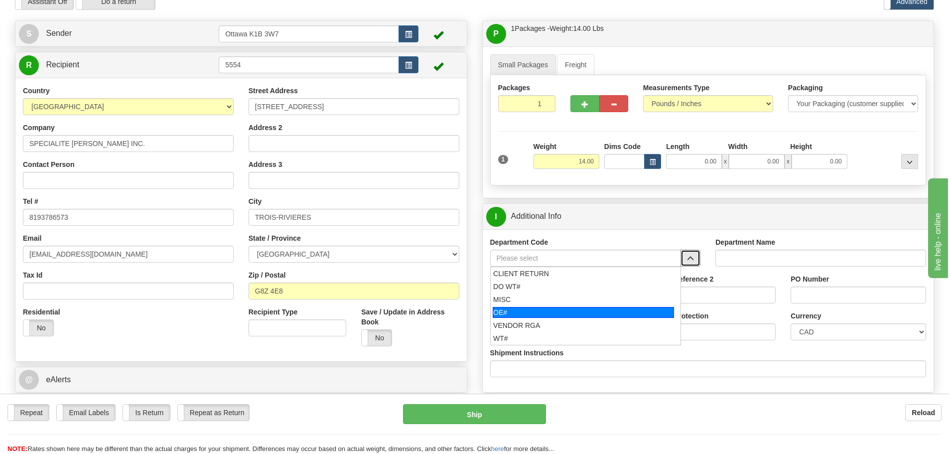
click at [501, 312] on div "OE#" at bounding box center [582, 312] width 181 height 11
type input "OE#"
type input "ORDERS"
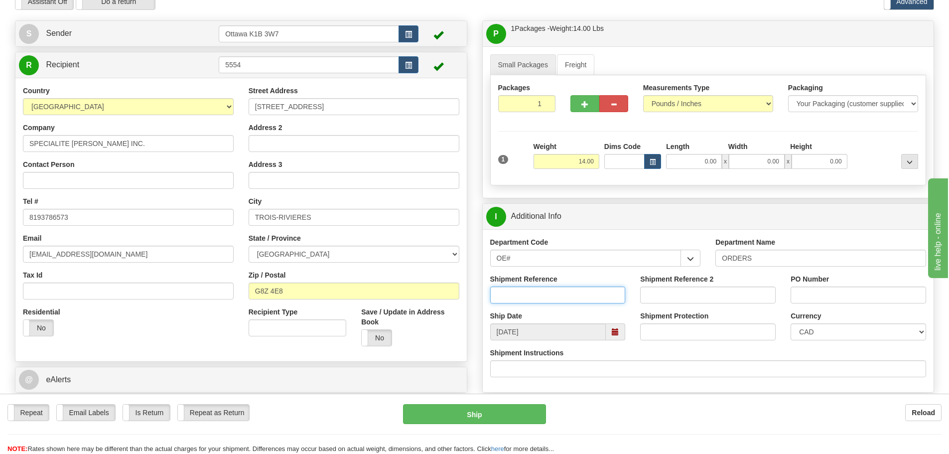
click at [512, 302] on input "Shipment Reference" at bounding box center [557, 294] width 135 height 17
type input "10204175-00"
click at [818, 291] on input "PO Number" at bounding box center [857, 294] width 135 height 17
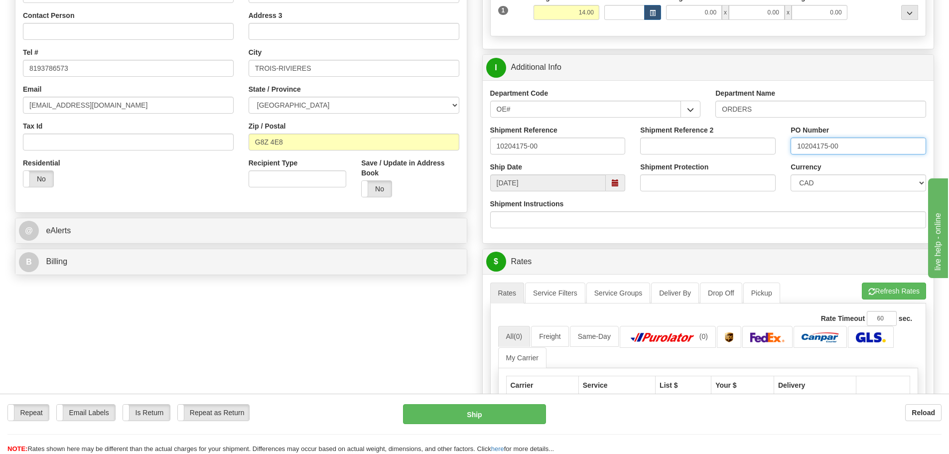
scroll to position [199, 0]
type input "10204175-00"
click at [879, 291] on button "Refresh Rates" at bounding box center [893, 290] width 64 height 17
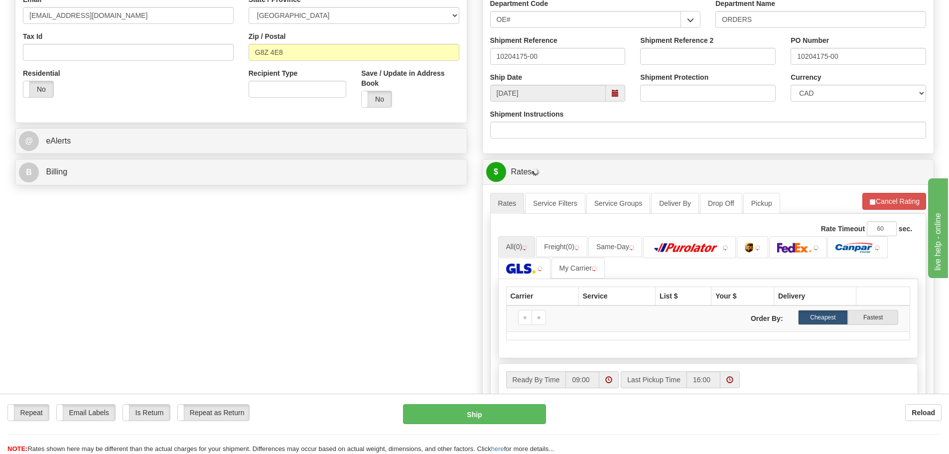
scroll to position [349, 0]
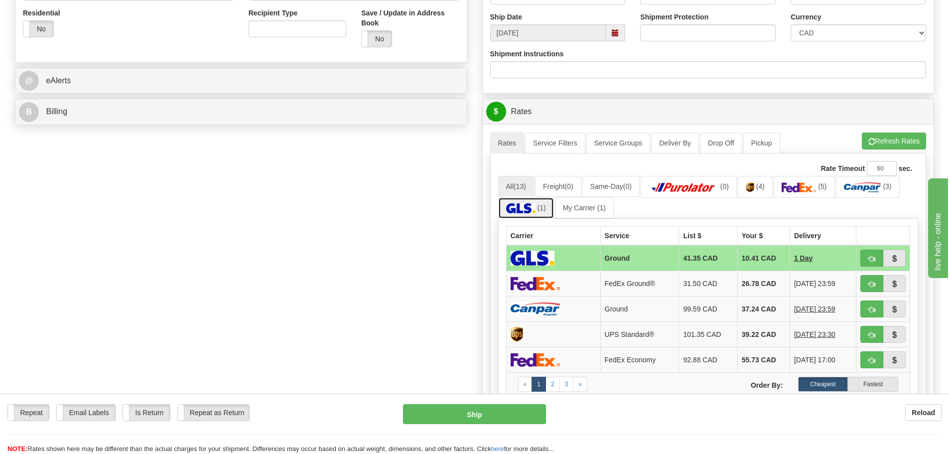
click at [530, 212] on img at bounding box center [520, 208] width 29 height 10
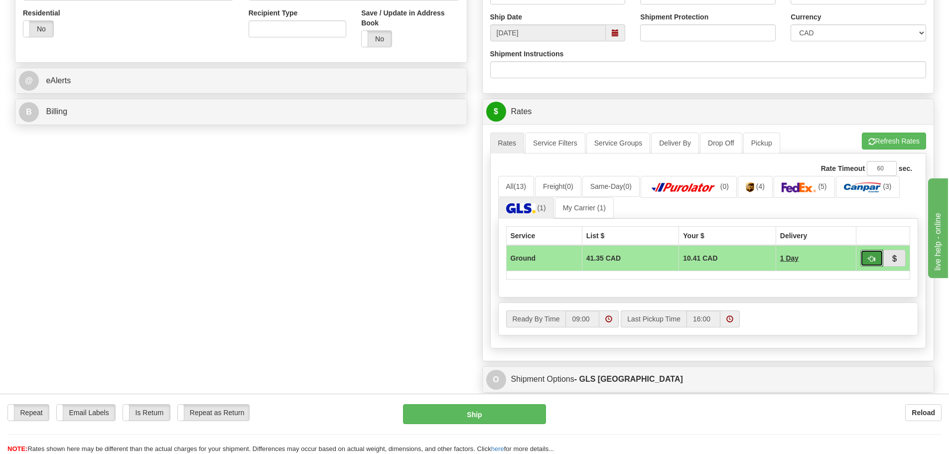
click at [871, 258] on span "button" at bounding box center [871, 258] width 7 height 6
type input "1"
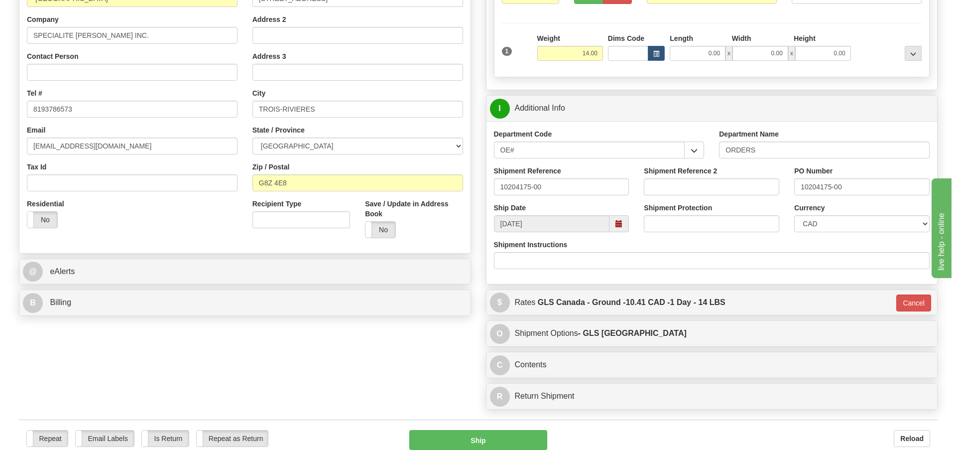
scroll to position [0, 0]
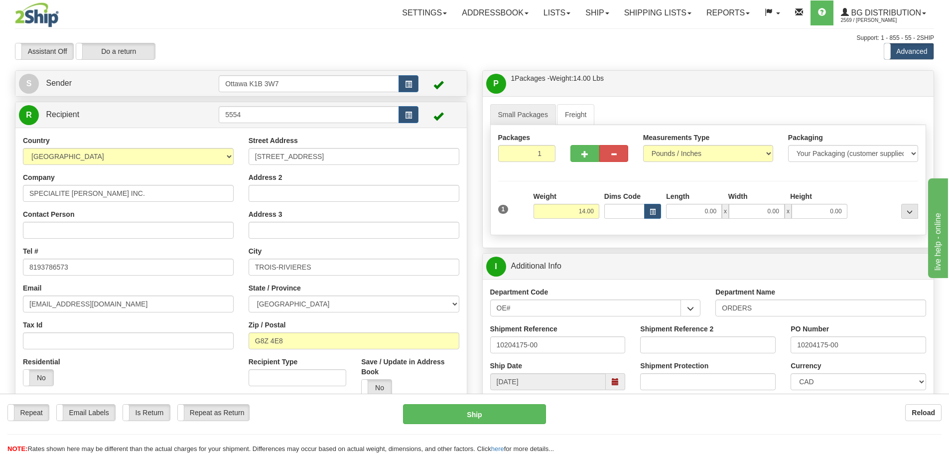
drag, startPoint x: 472, startPoint y: 412, endPoint x: 476, endPoint y: 49, distance: 363.0
click at [476, 49] on div "Assistant On Assistant Off Do a return Do a return Previous Next Standard Advan…" at bounding box center [474, 51] width 934 height 17
click at [480, 413] on button "Ship" at bounding box center [474, 414] width 143 height 20
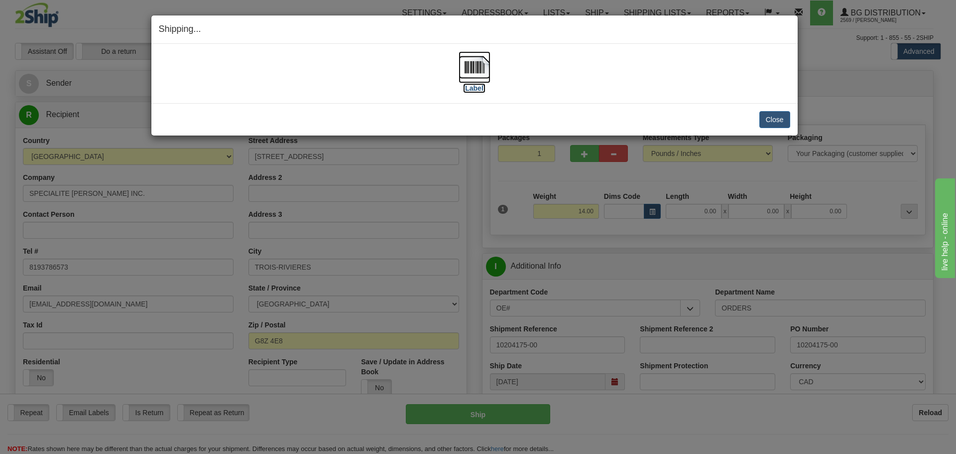
click at [470, 68] on img at bounding box center [475, 67] width 32 height 32
click at [774, 120] on button "Close" at bounding box center [774, 119] width 31 height 17
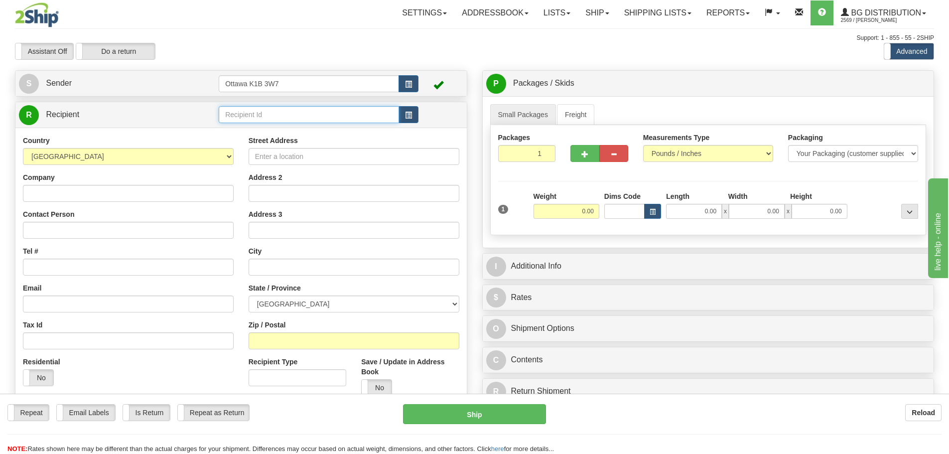
click at [310, 117] on input "text" at bounding box center [309, 114] width 180 height 17
click at [314, 128] on div "910331" at bounding box center [307, 129] width 171 height 11
type input "910331"
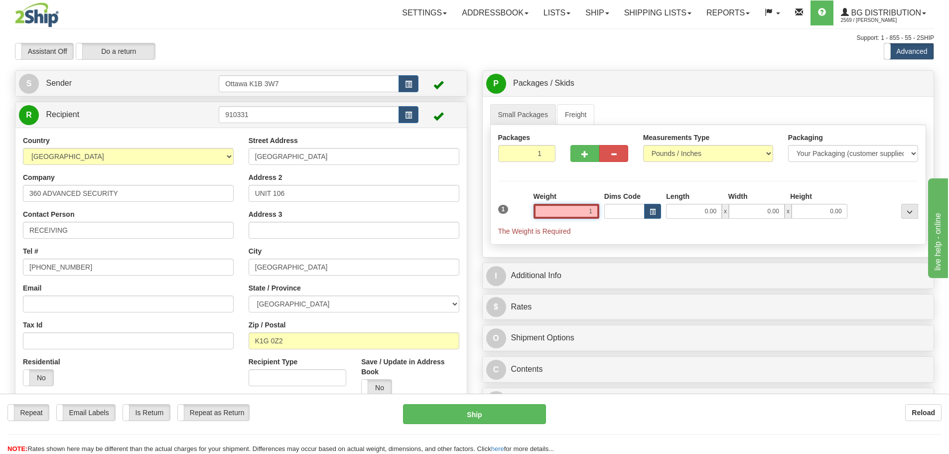
click button "Delete" at bounding box center [0, 0] width 0 height 0
type input "1.00"
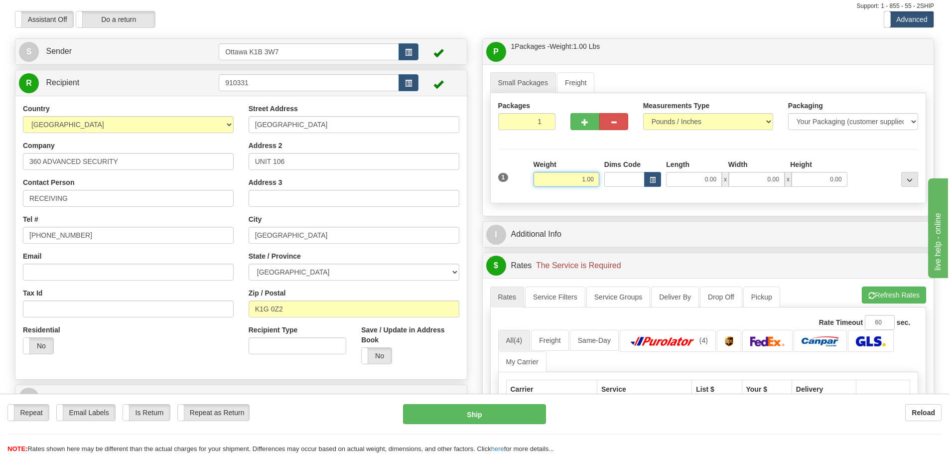
scroll to position [50, 0]
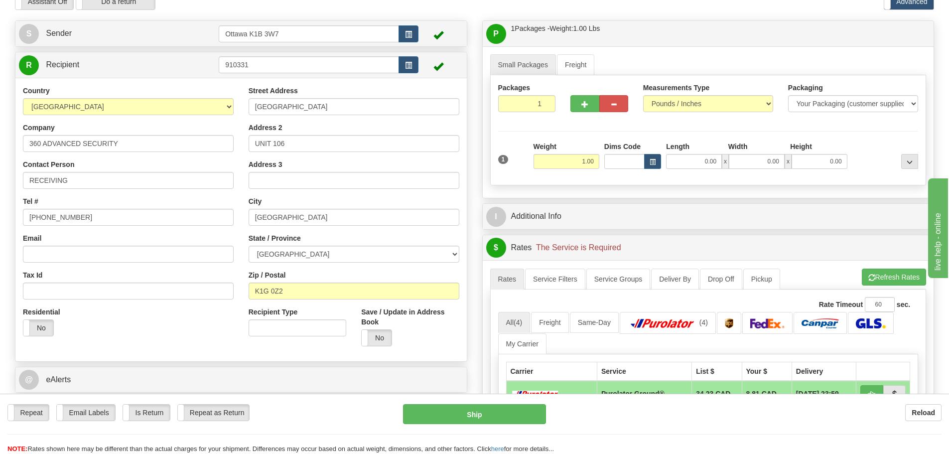
click at [480, 213] on div "P Packages / Skids 1 Packages - Weight: 1.00 Lbs 1 Skids - Weight: NaN Lbs Ship…" at bounding box center [707, 360] width 467 height 680
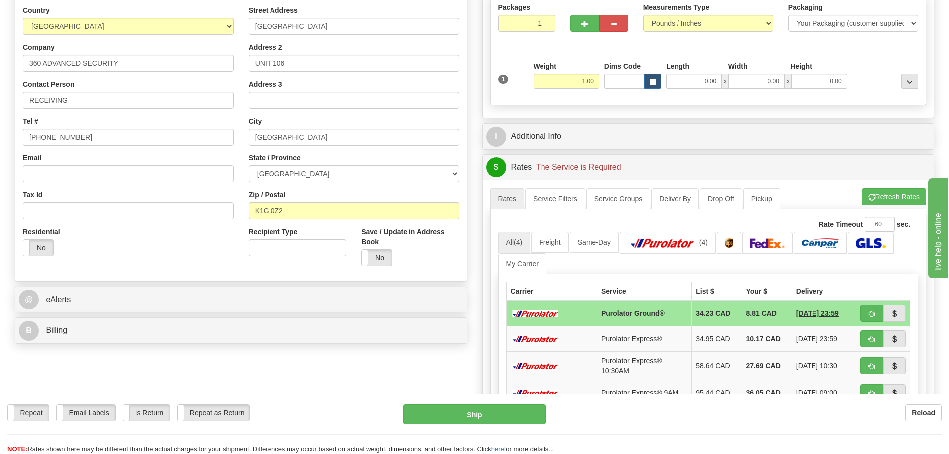
scroll to position [149, 0]
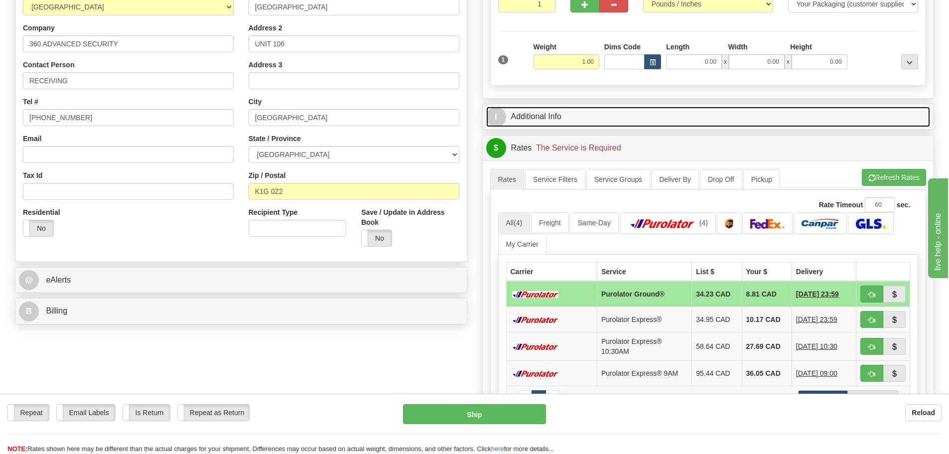
click at [578, 111] on link "I Additional Info" at bounding box center [708, 117] width 444 height 20
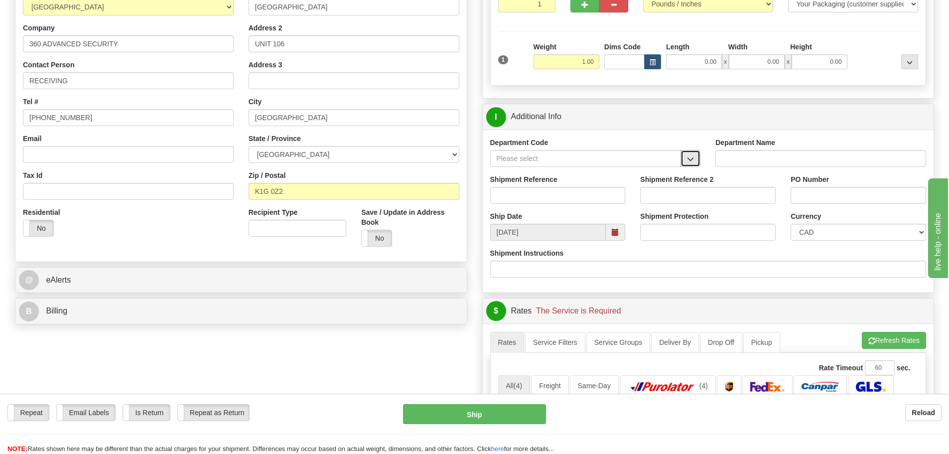
click at [693, 163] on button "button" at bounding box center [690, 158] width 20 height 17
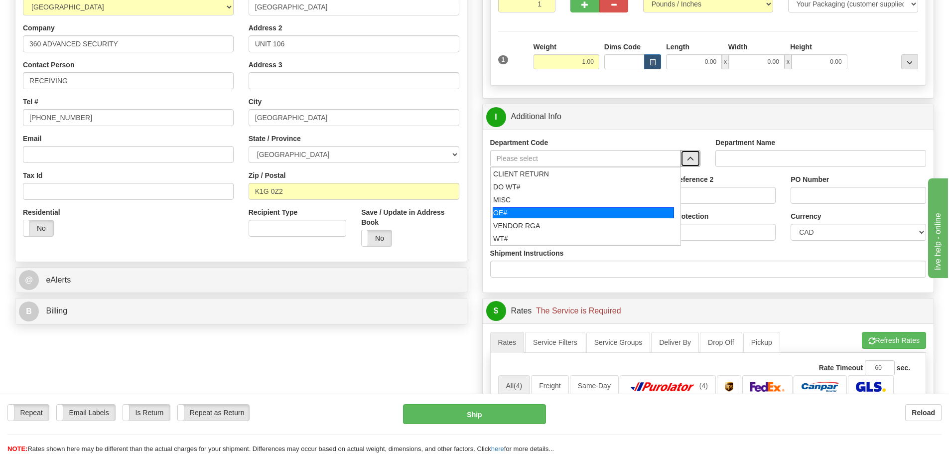
click at [541, 215] on div "OE#" at bounding box center [582, 212] width 181 height 11
type input "OE#"
type input "ORDERS"
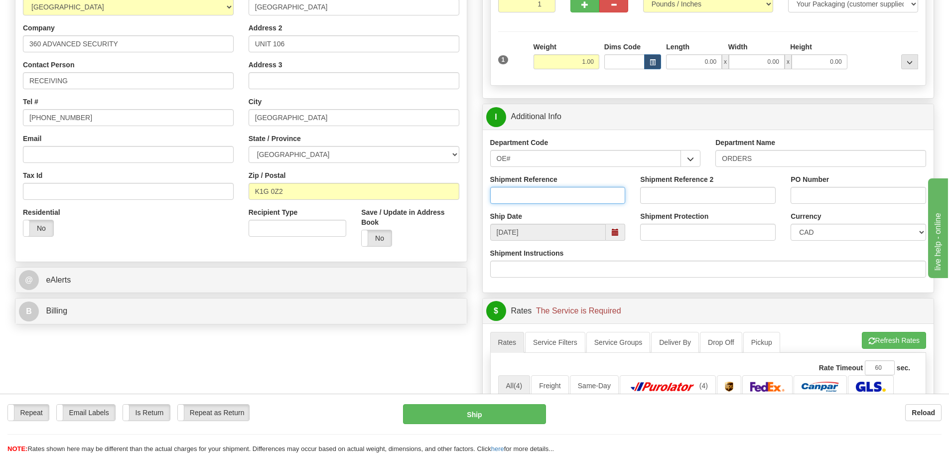
click at [538, 203] on input "Shipment Reference" at bounding box center [557, 195] width 135 height 17
type input "10204157-00"
click at [480, 234] on div "P Packages / Skids 1 Packages - Weight: 1.00 Lbs 1 Skids - Weight: NaN Lbs Ship…" at bounding box center [707, 342] width 467 height 842
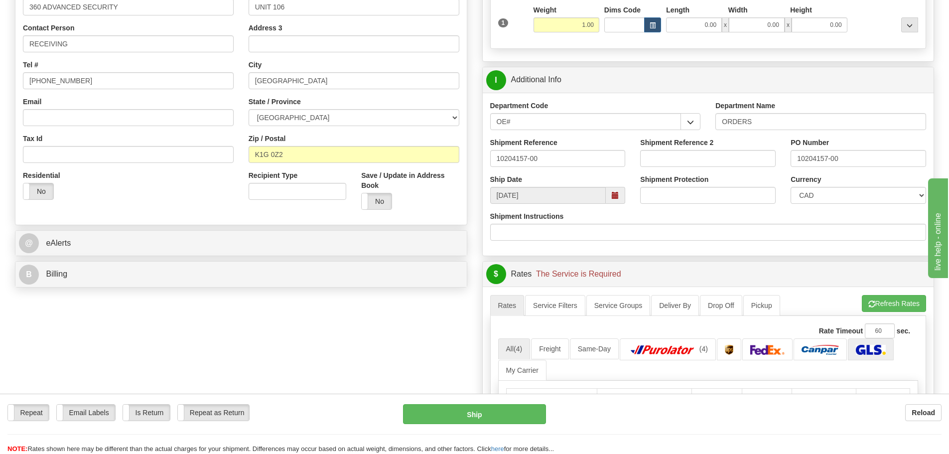
scroll to position [249, 0]
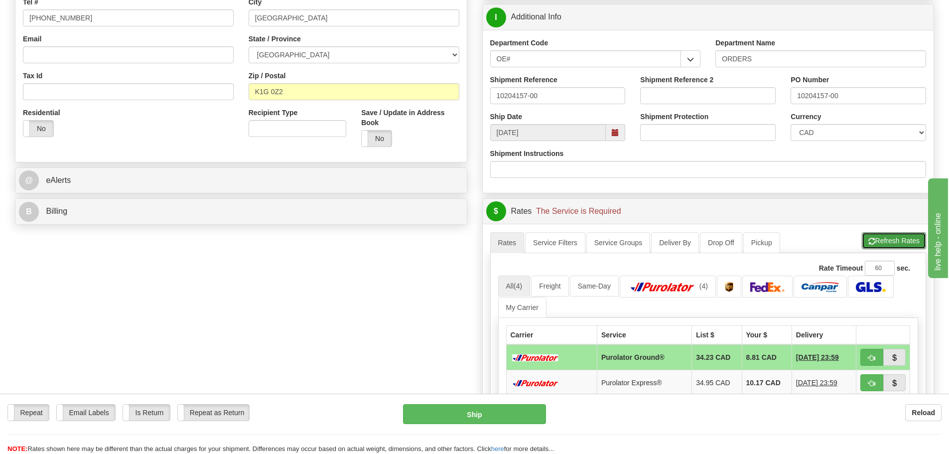
drag, startPoint x: 902, startPoint y: 240, endPoint x: 863, endPoint y: 255, distance: 41.0
click at [902, 240] on button "Refresh Rates" at bounding box center [893, 240] width 64 height 17
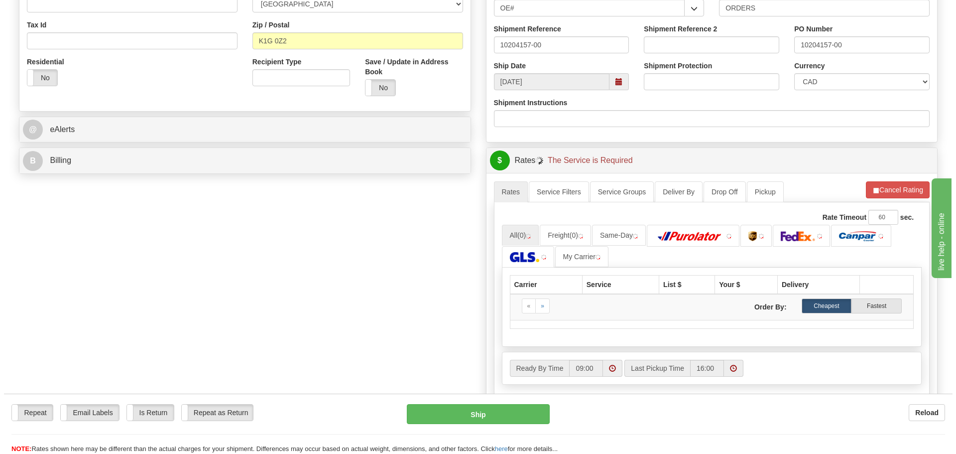
scroll to position [349, 0]
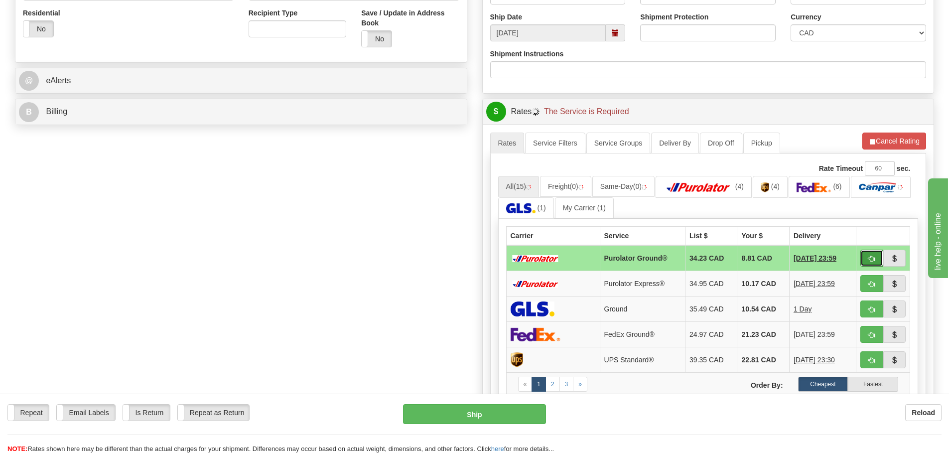
click at [866, 258] on button "button" at bounding box center [871, 257] width 23 height 17
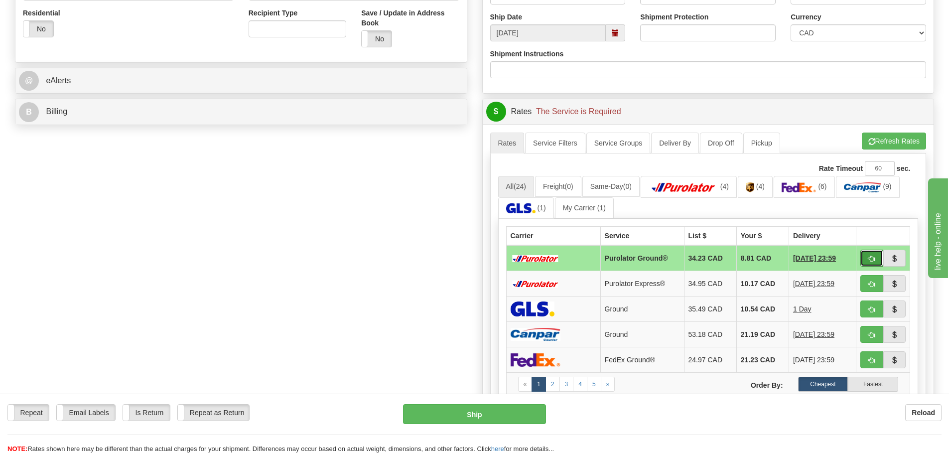
click at [873, 255] on span "button" at bounding box center [871, 258] width 7 height 6
type input "260"
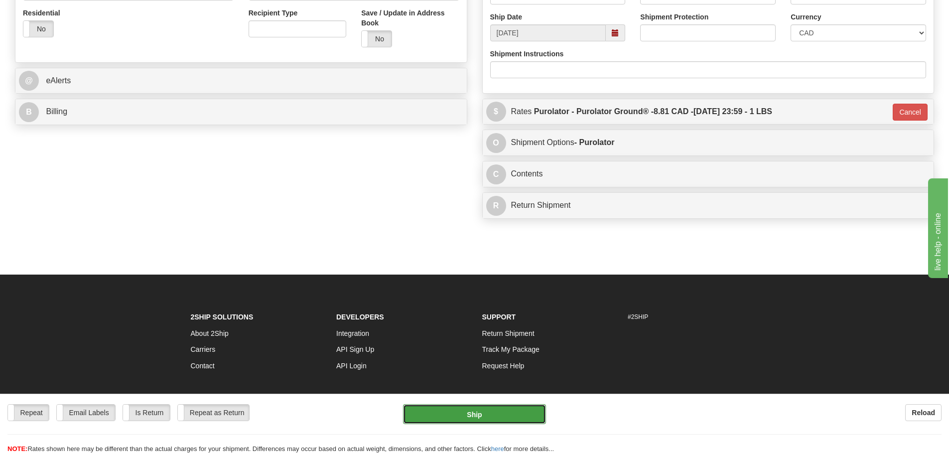
click at [487, 414] on button "Ship" at bounding box center [474, 414] width 143 height 20
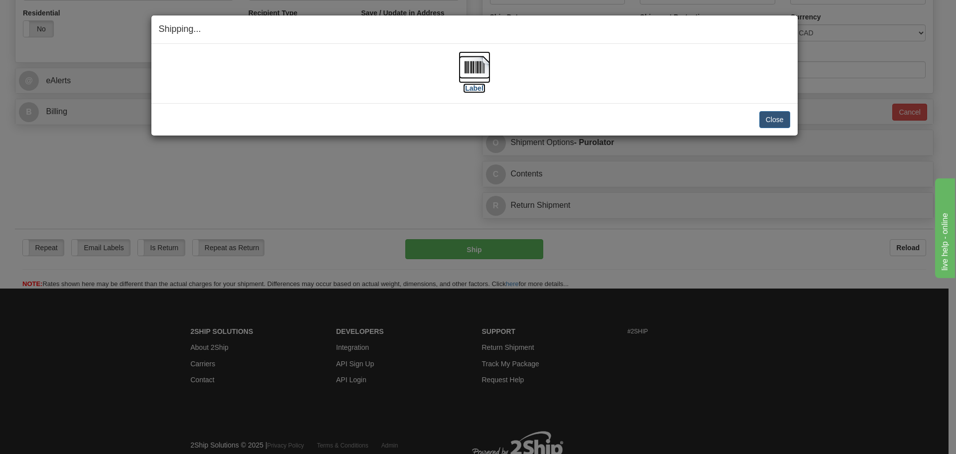
click at [476, 78] on img at bounding box center [475, 67] width 32 height 32
click button "Close"
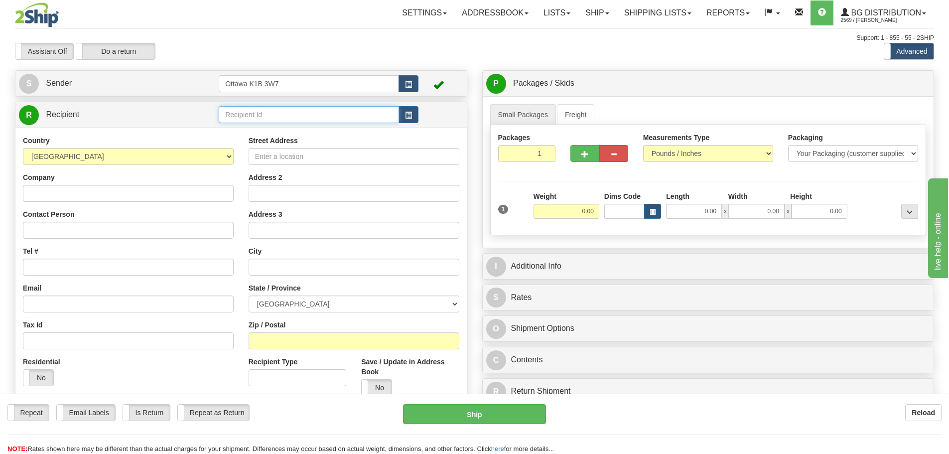
click at [295, 112] on input "text" at bounding box center [309, 114] width 180 height 17
click at [319, 133] on div "ALLEGION" at bounding box center [307, 129] width 171 height 11
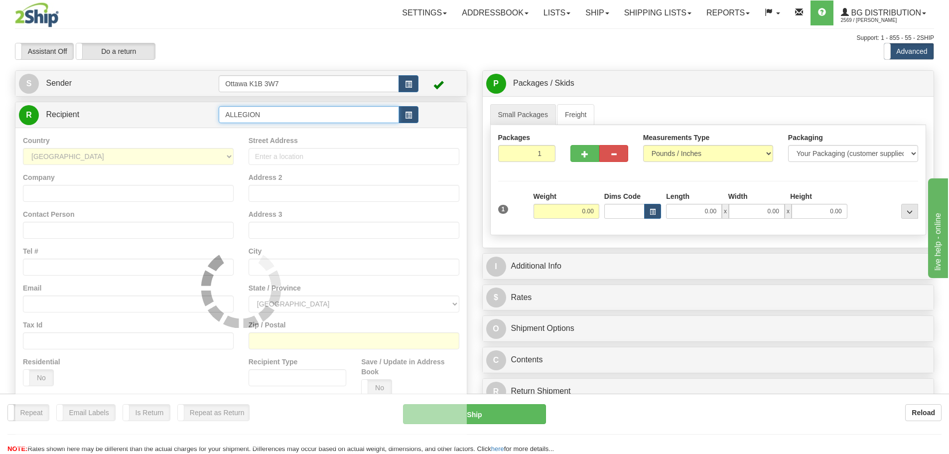
type input "ALLEGION"
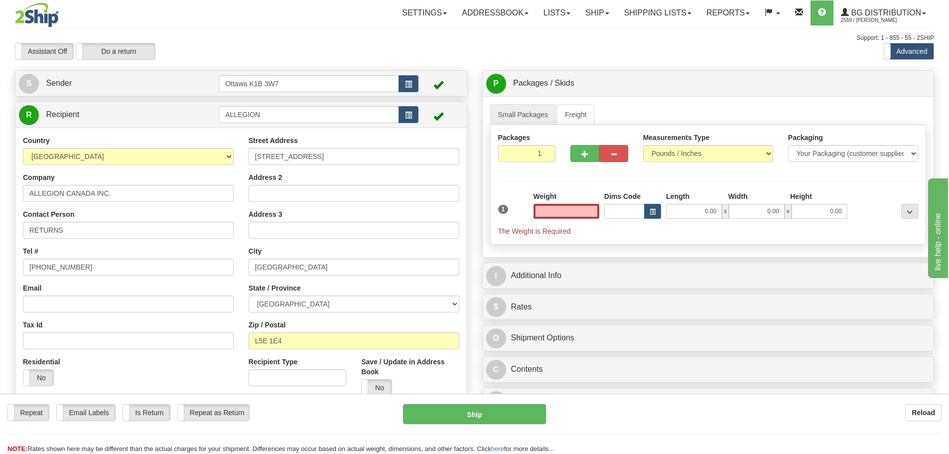
type input "0.00"
click at [341, 47] on div "Assistant On Assistant Off Do a return Do a return" at bounding box center [201, 51] width 389 height 17
click at [566, 209] on input "0.00" at bounding box center [566, 211] width 66 height 15
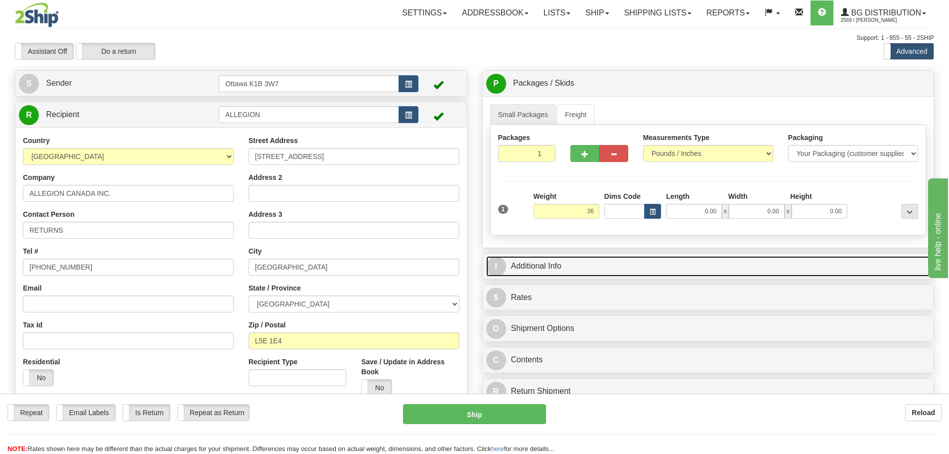
type input "36.00"
click at [640, 272] on link "I Additional Info" at bounding box center [708, 266] width 444 height 20
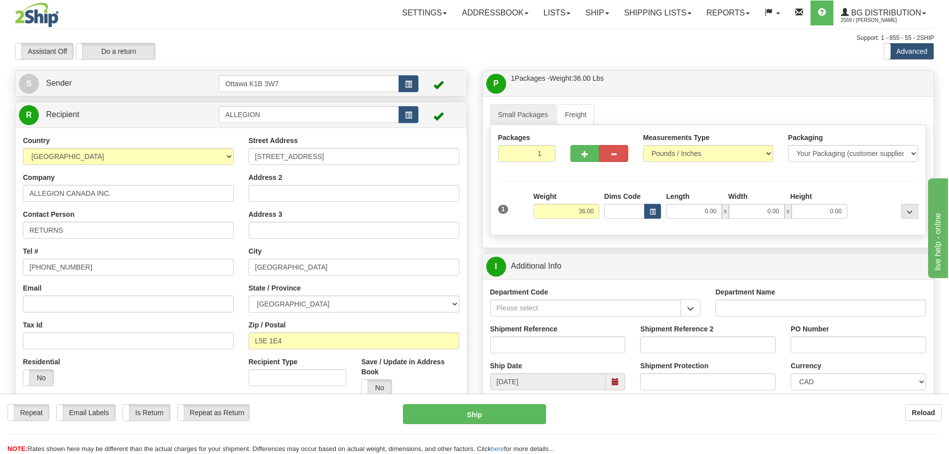
click at [678, 318] on div "Department Code" at bounding box center [595, 305] width 226 height 37
click at [682, 311] on button "button" at bounding box center [690, 307] width 20 height 17
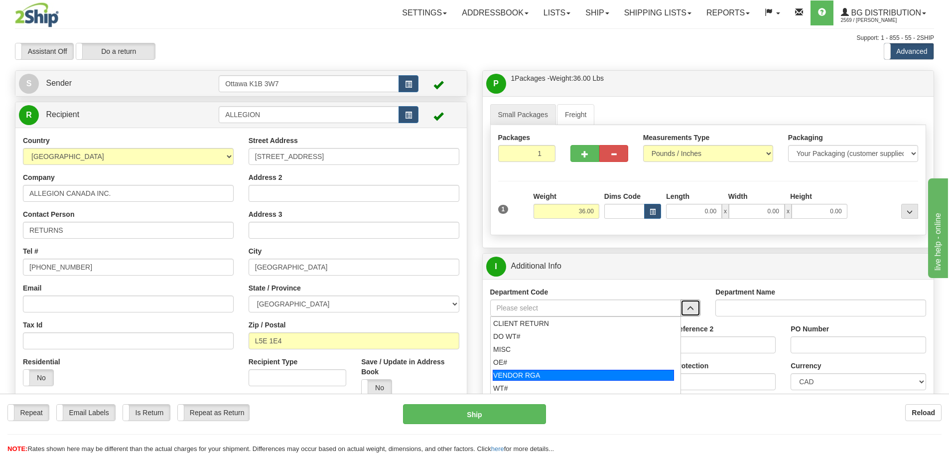
click at [540, 373] on div "VENDOR RGA" at bounding box center [582, 374] width 181 height 11
type input "VENDOR RGA"
type input "VENDOR RETURNS"
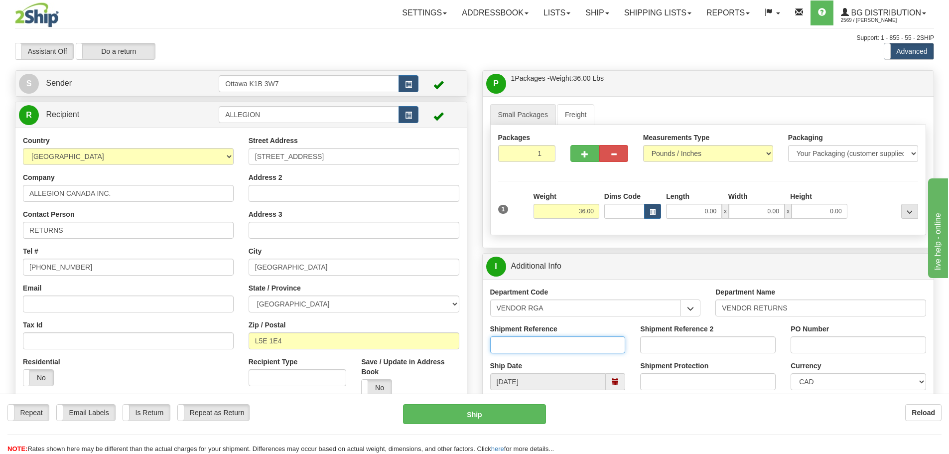
click at [526, 349] on input "Shipment Reference" at bounding box center [557, 344] width 135 height 17
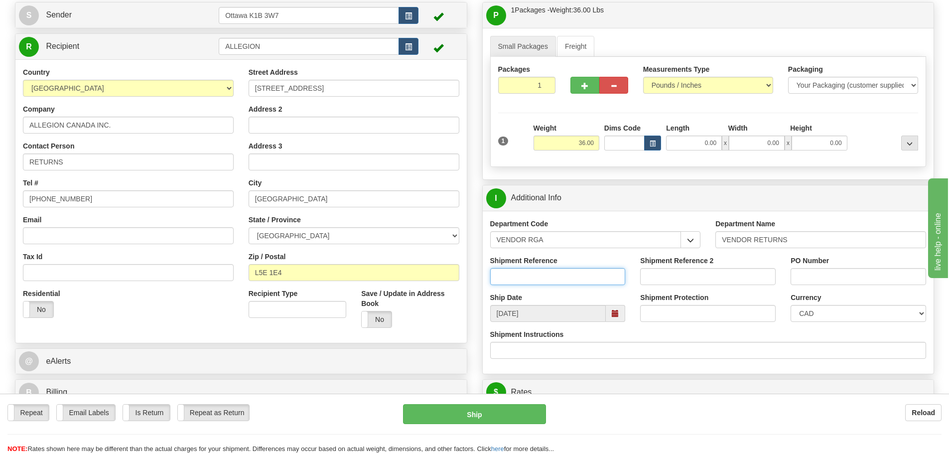
scroll to position [249, 0]
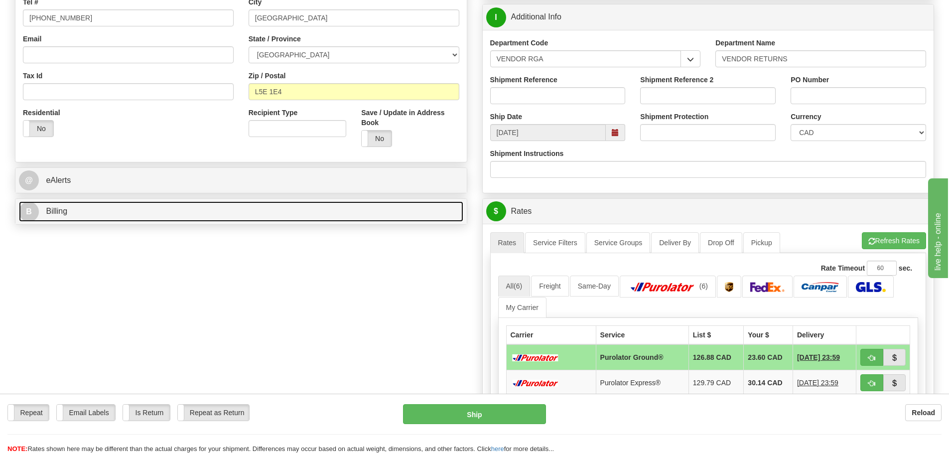
click at [94, 216] on link "B Billing" at bounding box center [241, 211] width 444 height 20
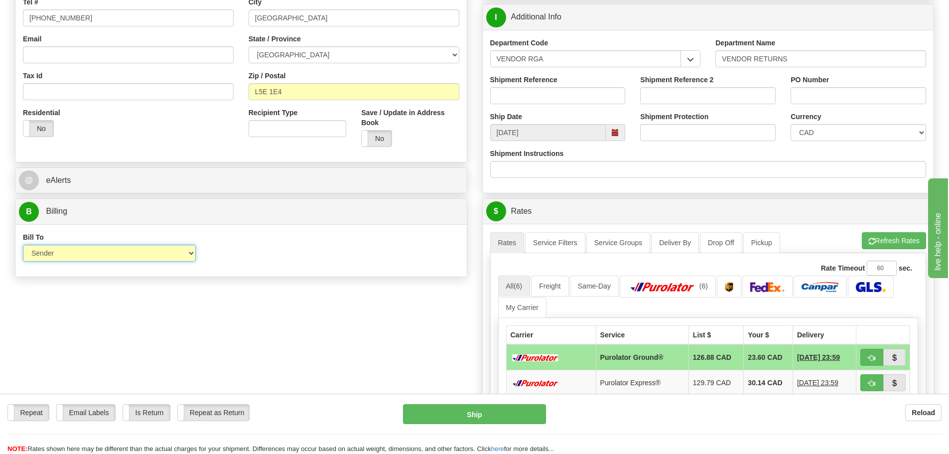
click at [164, 256] on select "Sender Recipient Third Party Collect" at bounding box center [109, 252] width 173 height 17
select select "2"
click at [23, 244] on select "Sender Recipient Third Party Collect" at bounding box center [109, 252] width 173 height 17
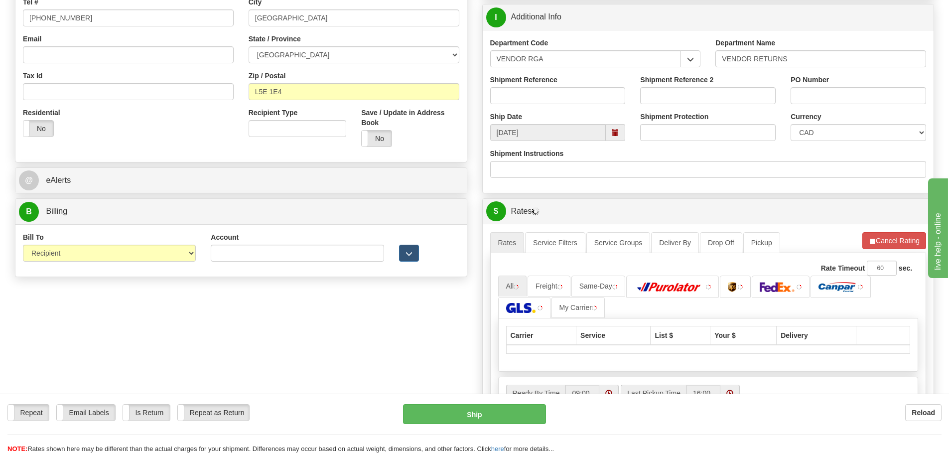
click at [321, 237] on div "Account" at bounding box center [297, 246] width 173 height 29
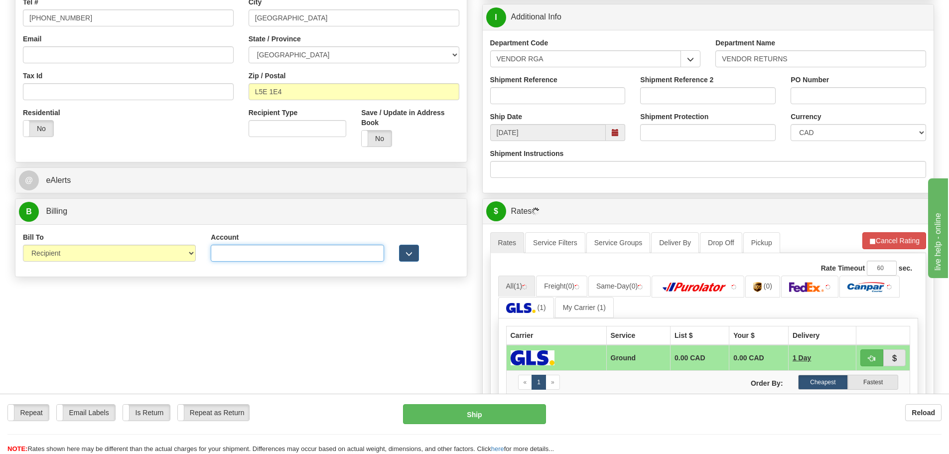
click at [310, 252] on input "Account" at bounding box center [297, 252] width 173 height 17
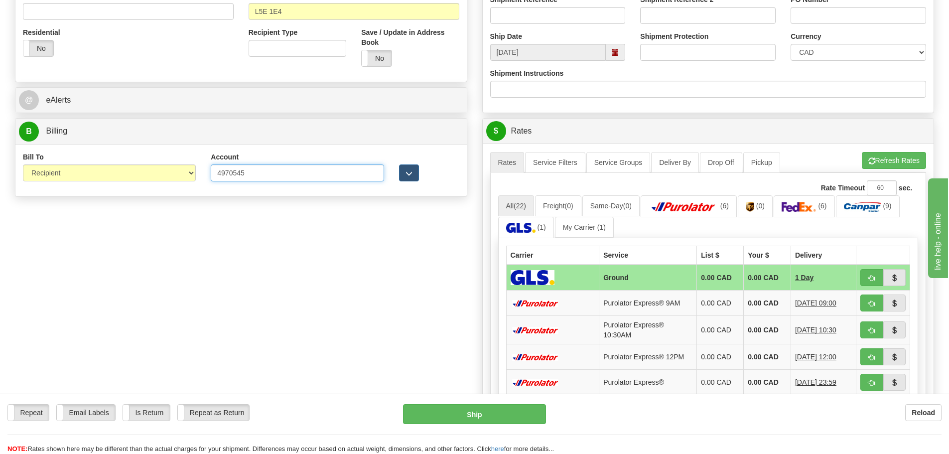
scroll to position [349, 0]
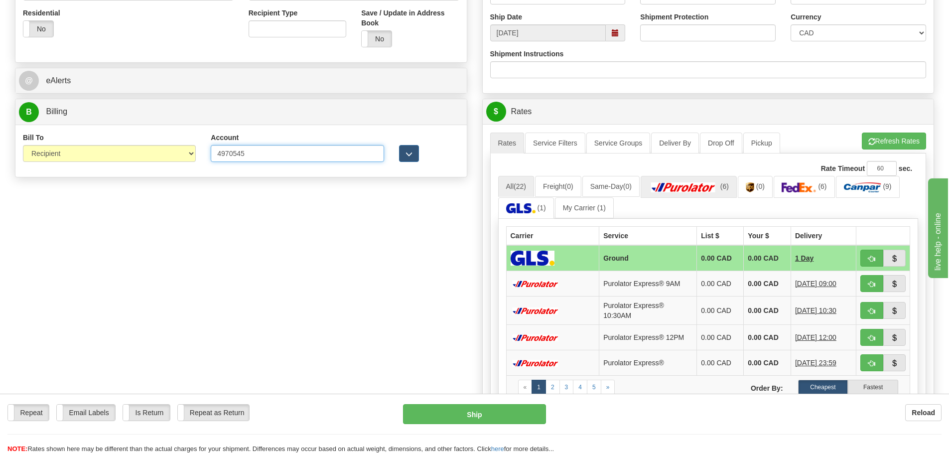
type input "4970545"
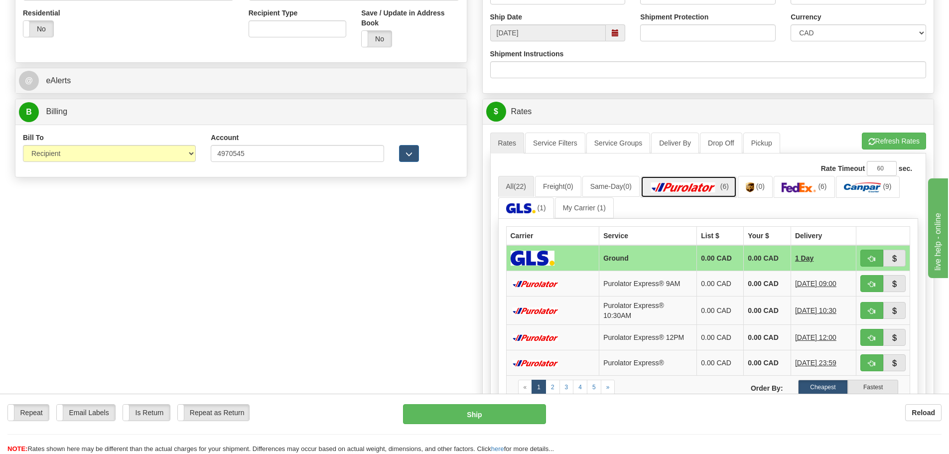
click at [716, 187] on img at bounding box center [683, 187] width 70 height 10
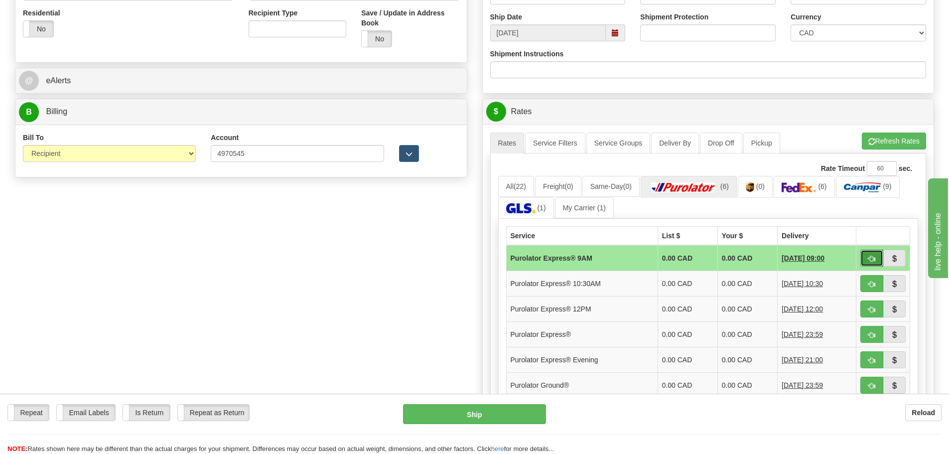
click at [873, 260] on span "button" at bounding box center [871, 258] width 7 height 6
type input "200"
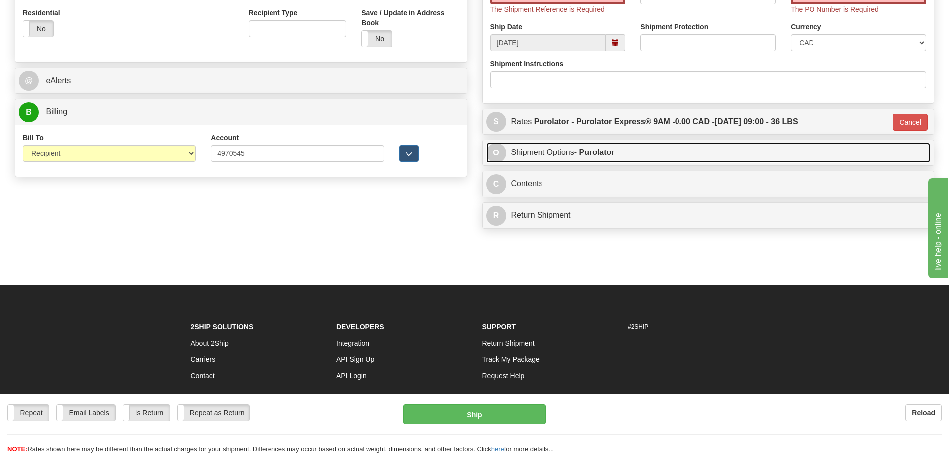
click at [751, 158] on link "O Shipment Options - Purolator" at bounding box center [708, 152] width 444 height 20
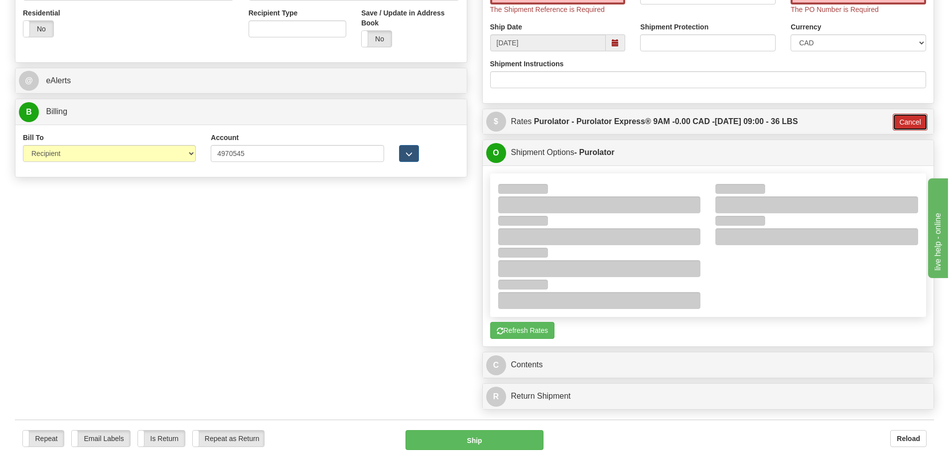
click at [905, 116] on button "Cancel" at bounding box center [909, 122] width 35 height 17
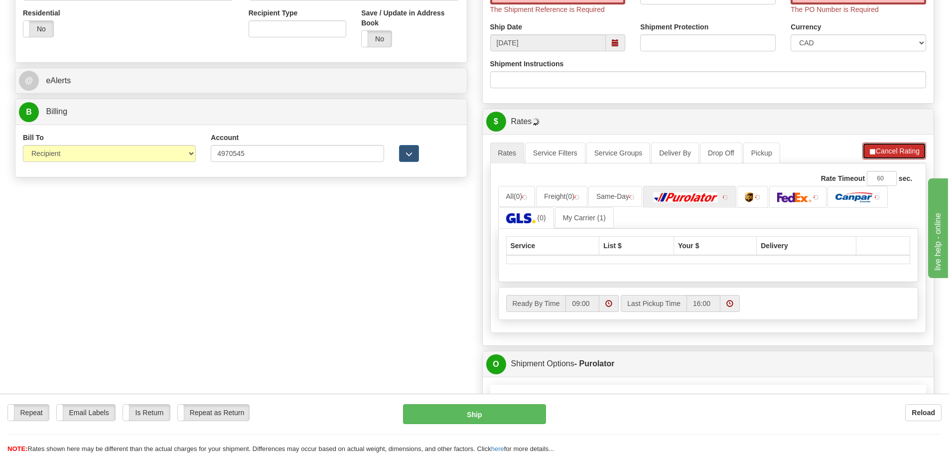
click at [899, 150] on button "Cancel Rating" at bounding box center [894, 150] width 64 height 17
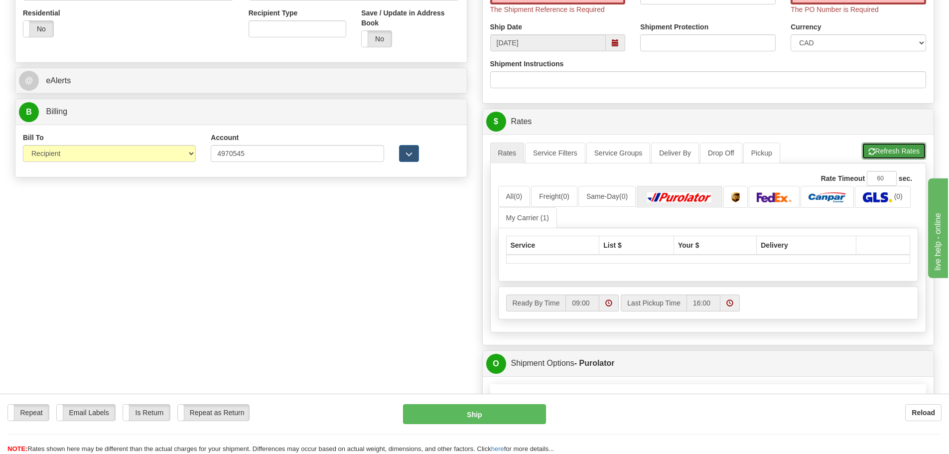
click at [876, 152] on button "Refresh Rates" at bounding box center [893, 150] width 64 height 17
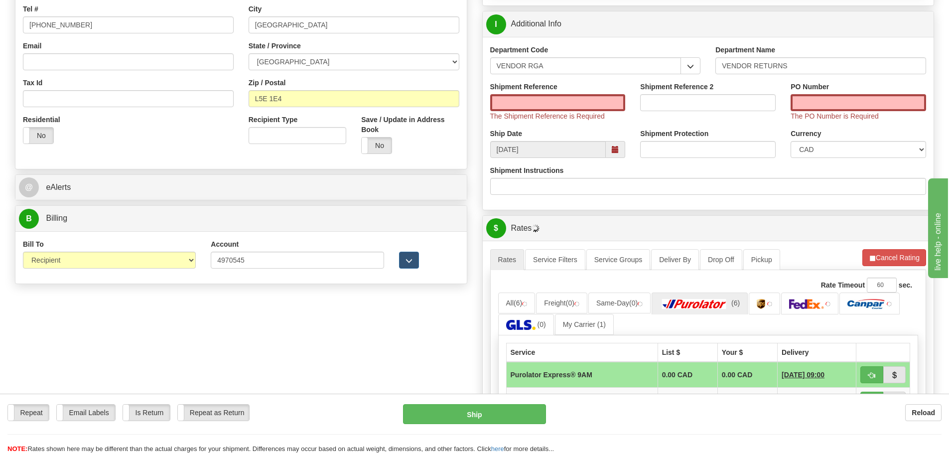
scroll to position [199, 0]
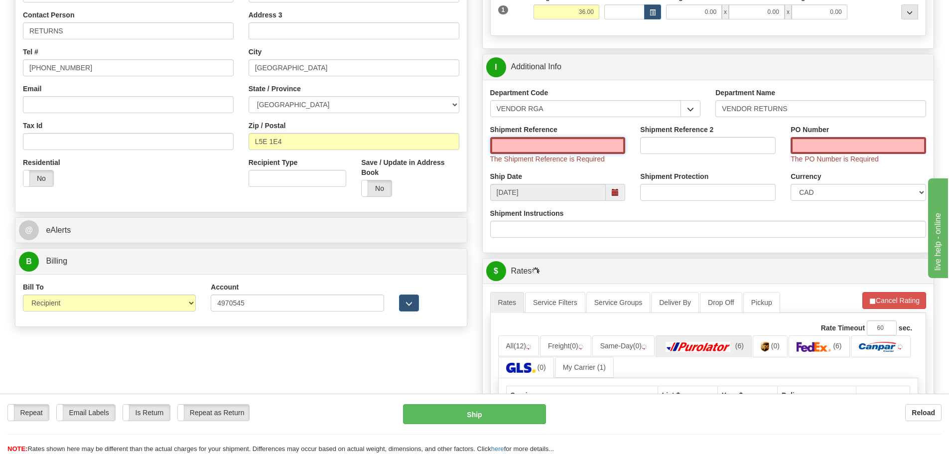
click at [525, 149] on input "Shipment Reference" at bounding box center [557, 145] width 135 height 17
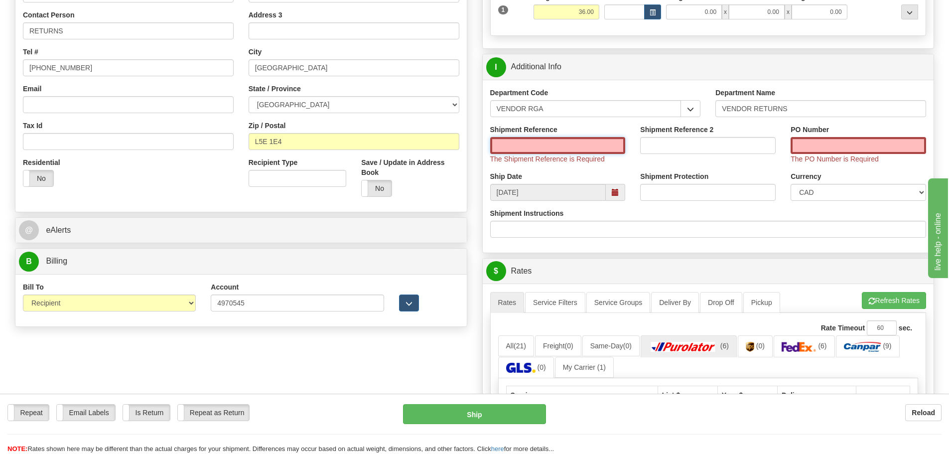
click at [519, 148] on input "Shipment Reference" at bounding box center [557, 145] width 135 height 17
type input "c"
drag, startPoint x: 553, startPoint y: 153, endPoint x: 434, endPoint y: 143, distance: 119.5
type input "CAS6181169"
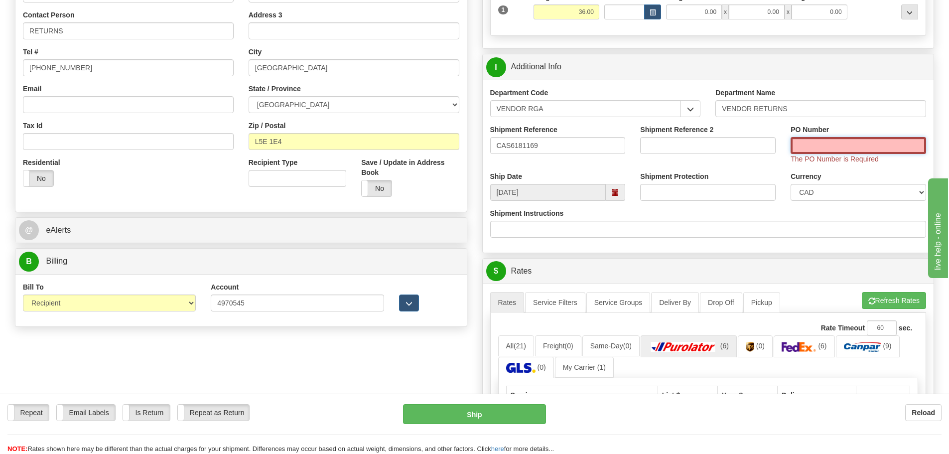
click at [896, 149] on input "PO Number" at bounding box center [857, 145] width 135 height 17
paste input "CAS6181169"
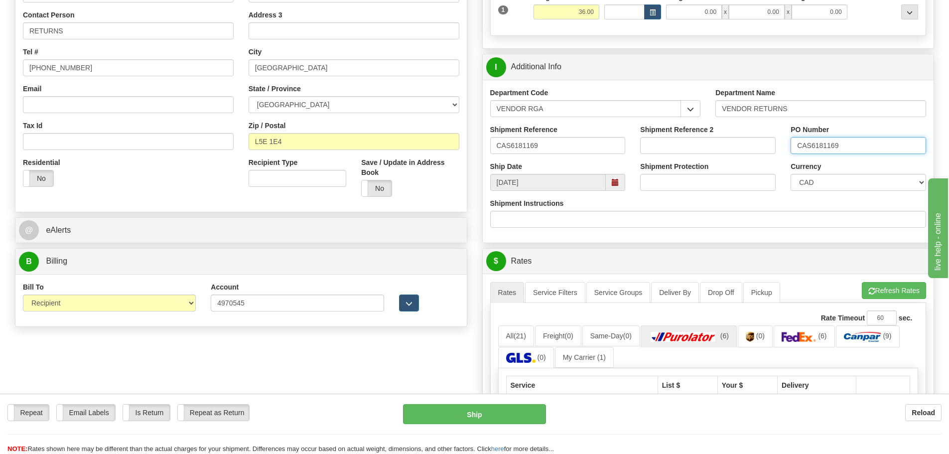
type input "CAS6181169"
click at [698, 334] on img at bounding box center [683, 337] width 70 height 10
click at [879, 282] on button "Refresh Rates" at bounding box center [893, 290] width 64 height 17
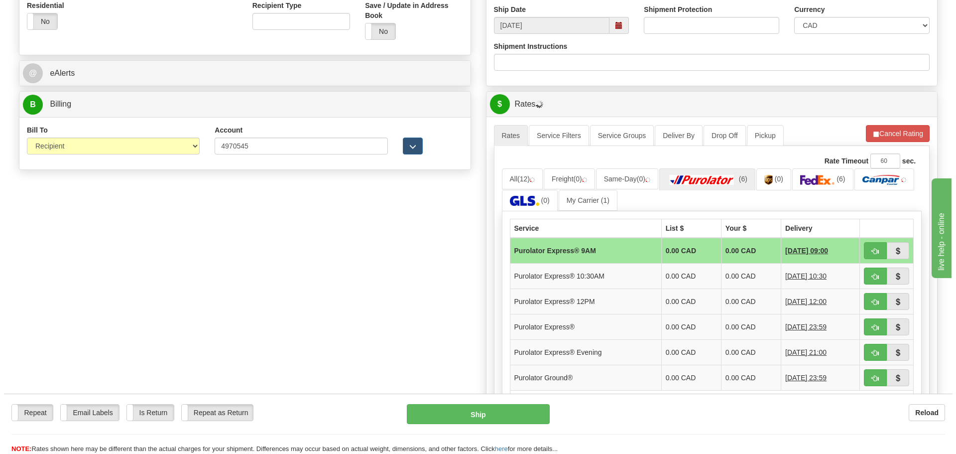
scroll to position [398, 0]
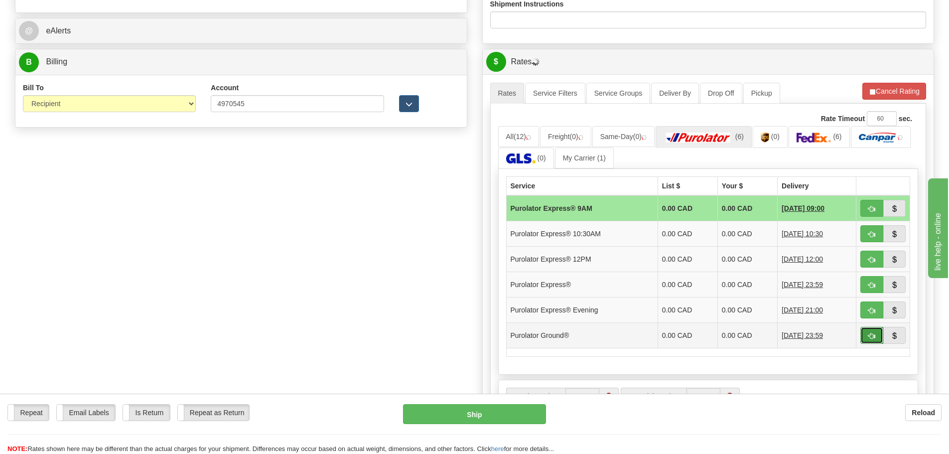
click at [876, 342] on button "button" at bounding box center [871, 335] width 23 height 17
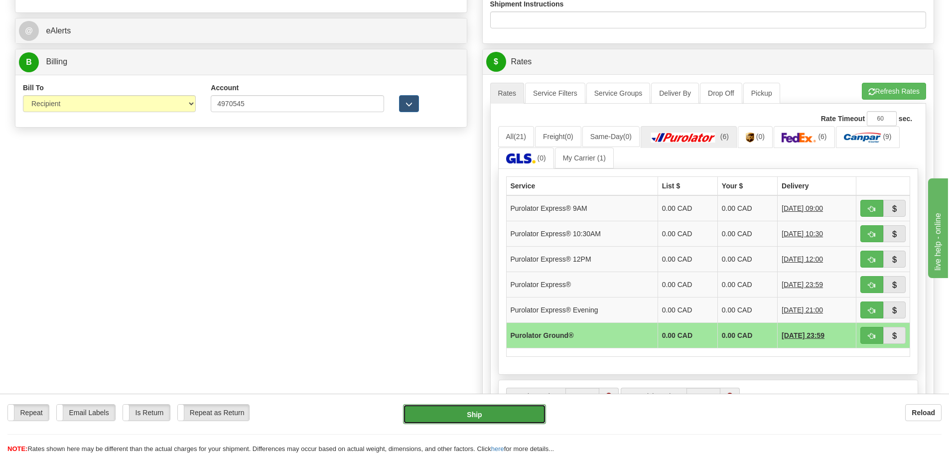
click at [470, 421] on button "Ship" at bounding box center [474, 414] width 143 height 20
type input "260"
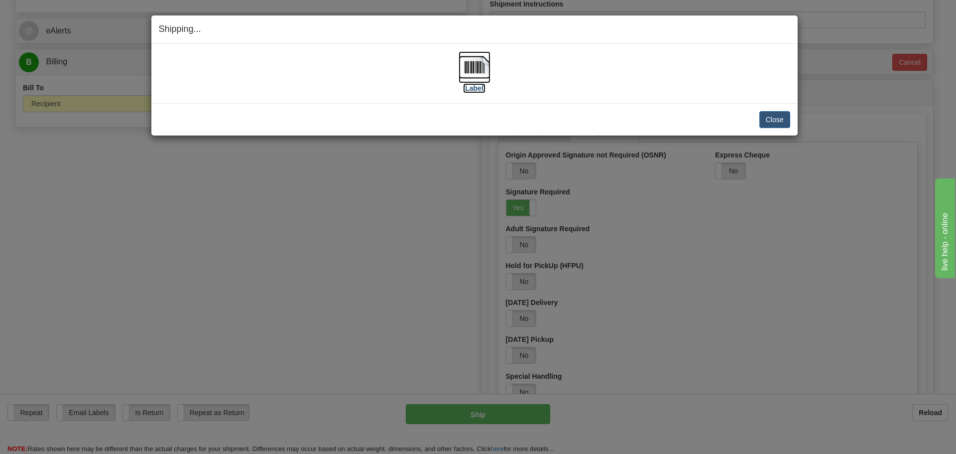
click at [472, 69] on img at bounding box center [475, 67] width 32 height 32
click at [785, 114] on button "Close" at bounding box center [774, 119] width 31 height 17
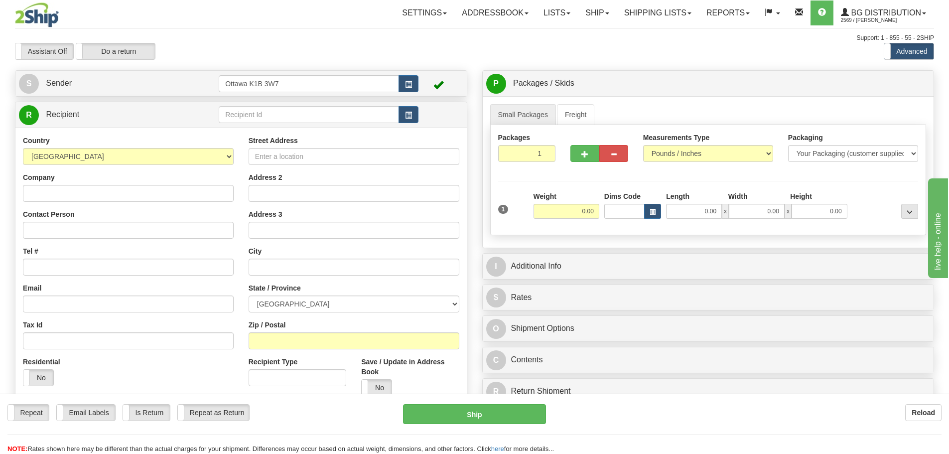
click at [626, 58] on div "Assistant On Assistant Off Do a return Do a return Previous Next Standard Advan…" at bounding box center [474, 51] width 934 height 17
click at [277, 51] on div "Assistant On Assistant Off Do a return Do a return" at bounding box center [201, 51] width 389 height 17
